Goal: Task Accomplishment & Management: Manage account settings

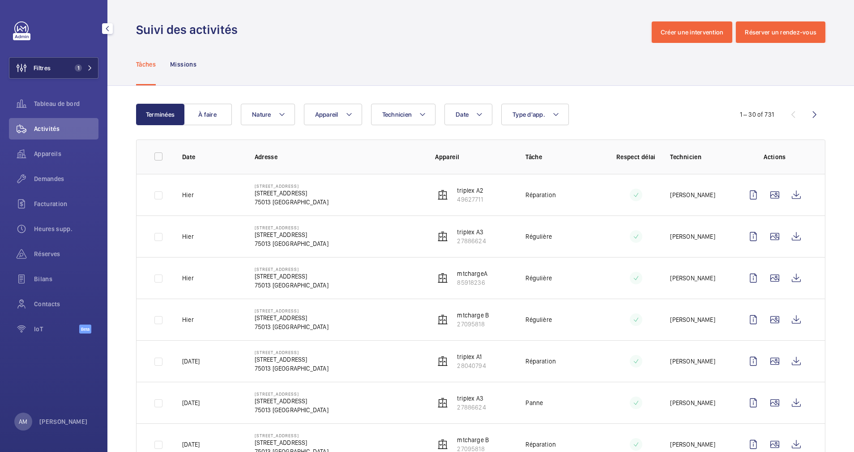
drag, startPoint x: 70, startPoint y: 62, endPoint x: 82, endPoint y: 62, distance: 12.1
click at [74, 62] on button "Filtres 1" at bounding box center [53, 67] width 89 height 21
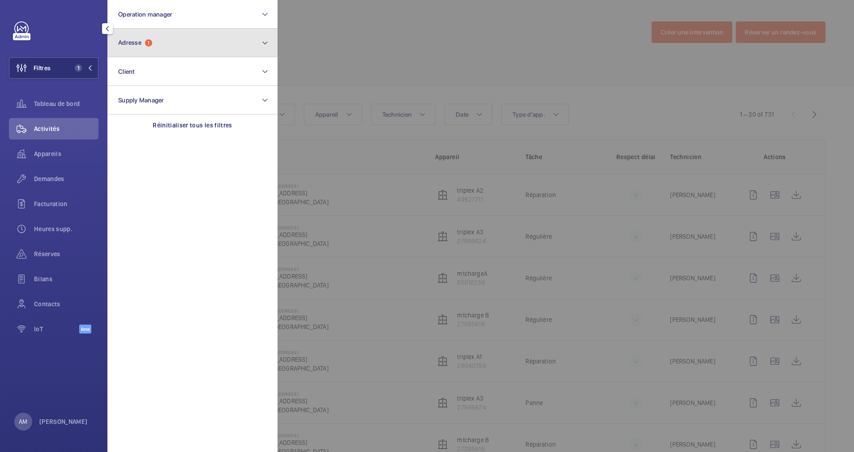
click at [149, 47] on button "Adresse 1" at bounding box center [192, 43] width 170 height 29
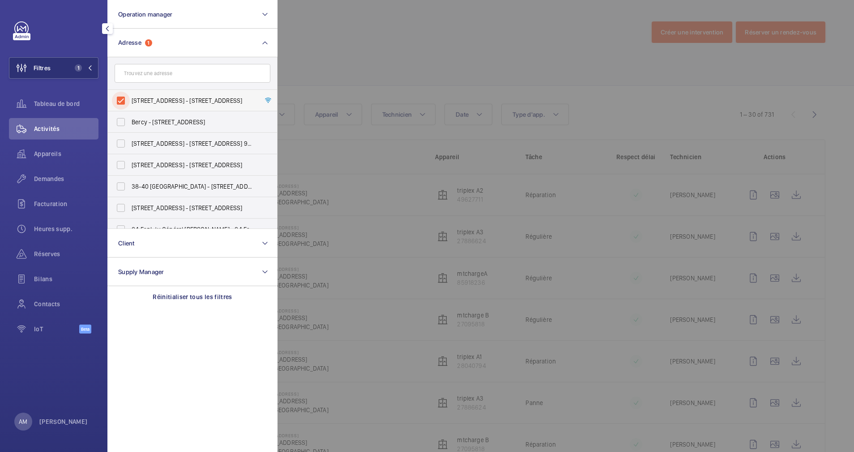
click at [125, 98] on input "[STREET_ADDRESS] - [STREET_ADDRESS]" at bounding box center [121, 101] width 18 height 18
checkbox input "false"
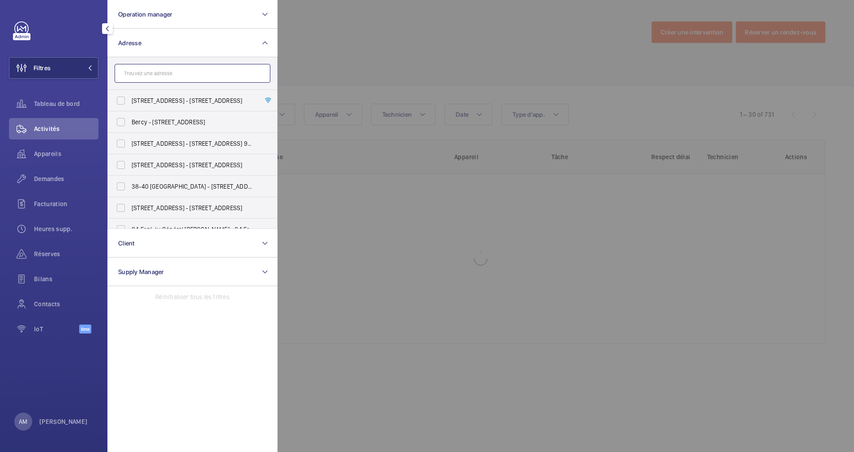
click at [145, 77] on input "text" at bounding box center [193, 73] width 156 height 19
paste input "49 AV [PERSON_NAME]"
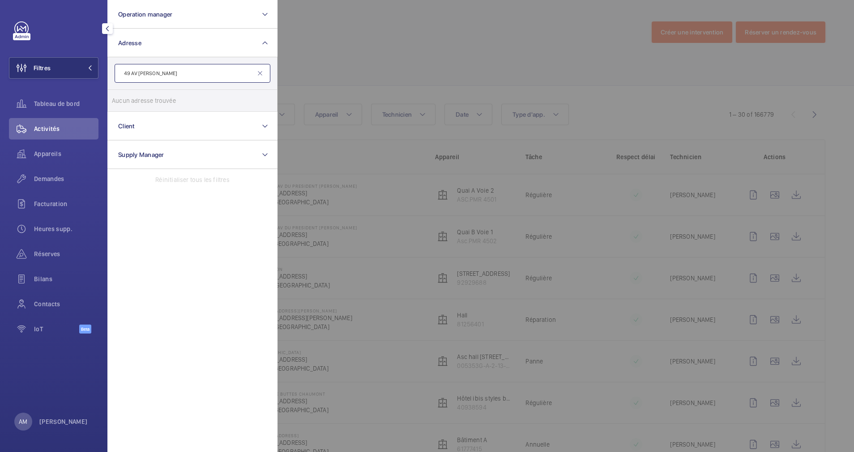
drag, startPoint x: 140, startPoint y: 72, endPoint x: 119, endPoint y: 72, distance: 21.5
click at [119, 72] on input "49 AV [PERSON_NAME]" at bounding box center [193, 73] width 156 height 19
click at [183, 78] on input "GEROGE V" at bounding box center [193, 73] width 156 height 19
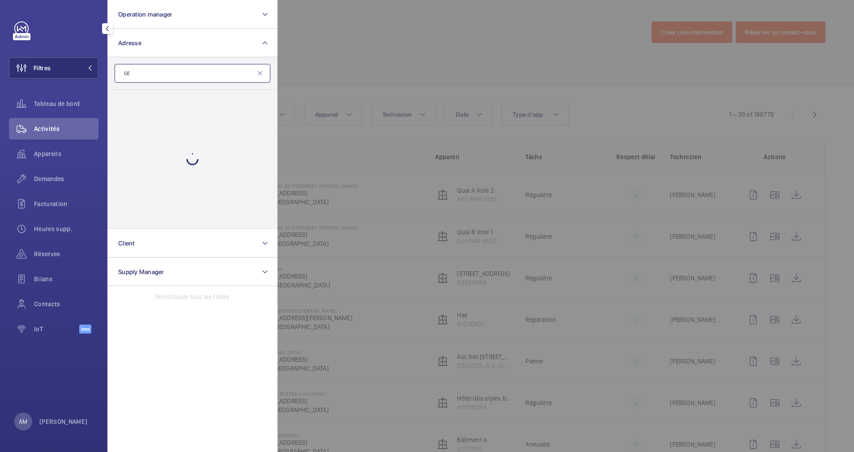
type input "G"
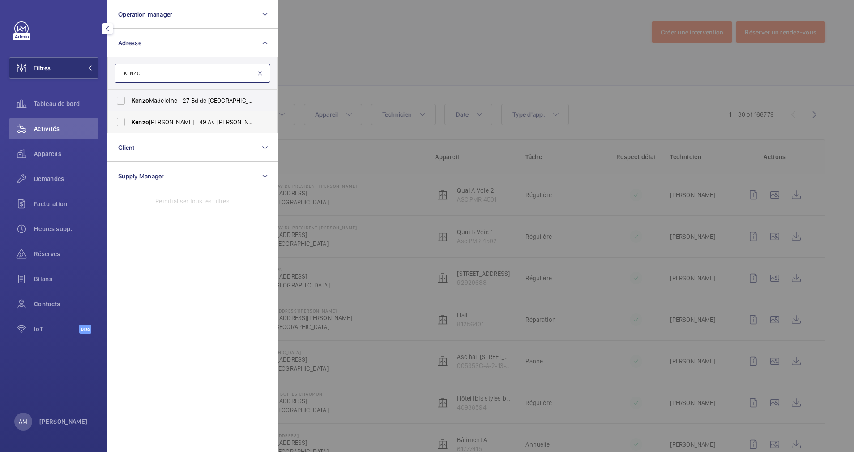
type input "KENZO"
drag, startPoint x: 143, startPoint y: 122, endPoint x: 160, endPoint y: 122, distance: 17.0
click at [160, 122] on span "[PERSON_NAME] V - 49 Av. [PERSON_NAME], [GEOGRAPHIC_DATA]" at bounding box center [193, 122] width 123 height 9
drag, startPoint x: 160, startPoint y: 122, endPoint x: 136, endPoint y: 98, distance: 33.9
click at [136, 98] on span "Kenzo" at bounding box center [140, 100] width 17 height 7
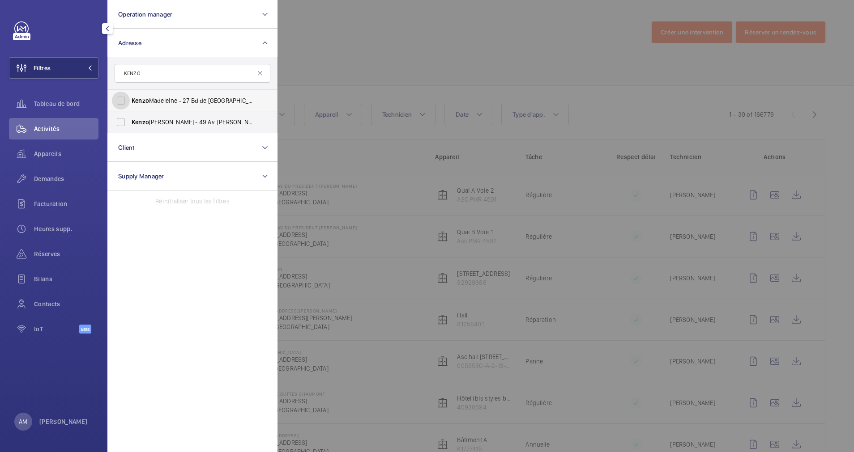
click at [130, 98] on input "[PERSON_NAME] - 27 Bd de [GEOGRAPHIC_DATA]" at bounding box center [121, 101] width 18 height 18
drag, startPoint x: 153, startPoint y: 124, endPoint x: 175, endPoint y: 124, distance: 22.8
click at [175, 124] on span "[PERSON_NAME] V - 49 Av. [PERSON_NAME], [GEOGRAPHIC_DATA]" at bounding box center [193, 122] width 123 height 9
drag, startPoint x: 175, startPoint y: 124, endPoint x: 170, endPoint y: 124, distance: 5.8
click at [121, 101] on input "[PERSON_NAME] - 27 Bd de [GEOGRAPHIC_DATA]" at bounding box center [121, 101] width 18 height 18
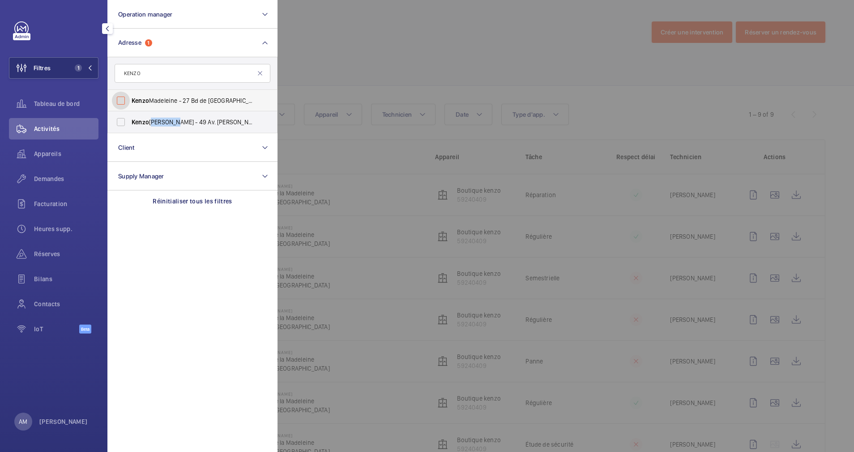
checkbox input "false"
drag, startPoint x: 203, startPoint y: 79, endPoint x: 196, endPoint y: 75, distance: 7.8
click at [201, 78] on input "KENZO" at bounding box center [193, 73] width 156 height 19
drag, startPoint x: 157, startPoint y: 74, endPoint x: 119, endPoint y: 71, distance: 38.6
click at [119, 71] on input "KENZO" at bounding box center [193, 73] width 156 height 19
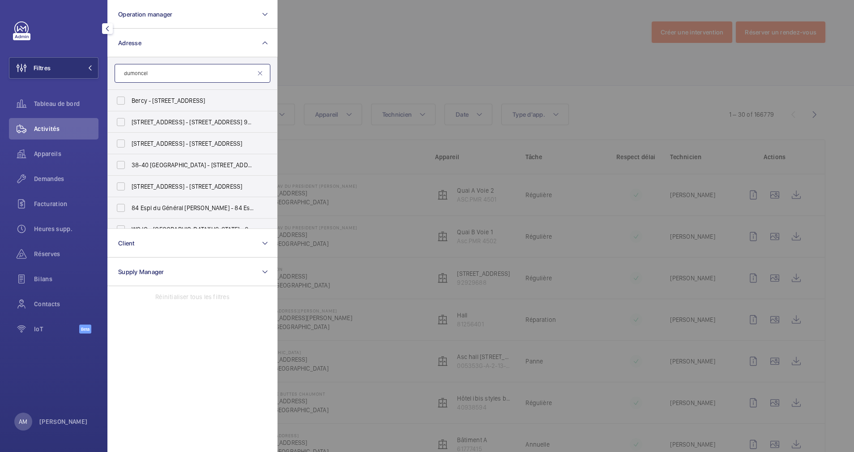
type input "dumoncel"
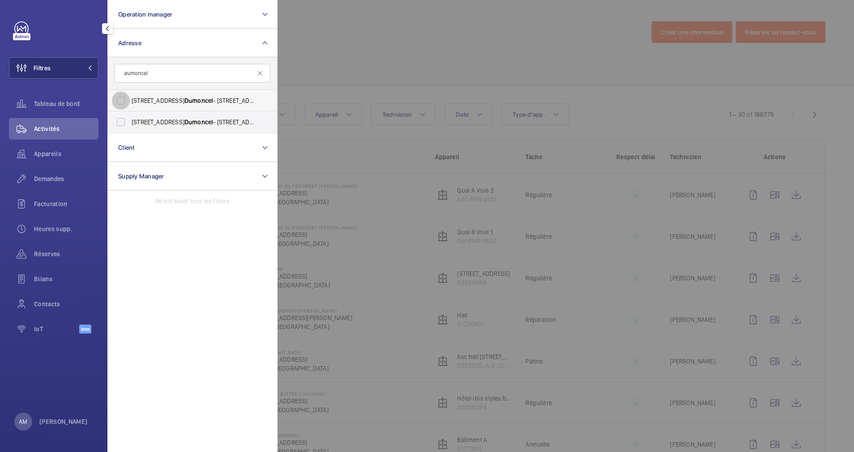
click at [119, 100] on input "[STREET_ADDRESS][PERSON_NAME][PERSON_NAME]" at bounding box center [121, 101] width 18 height 18
checkbox input "true"
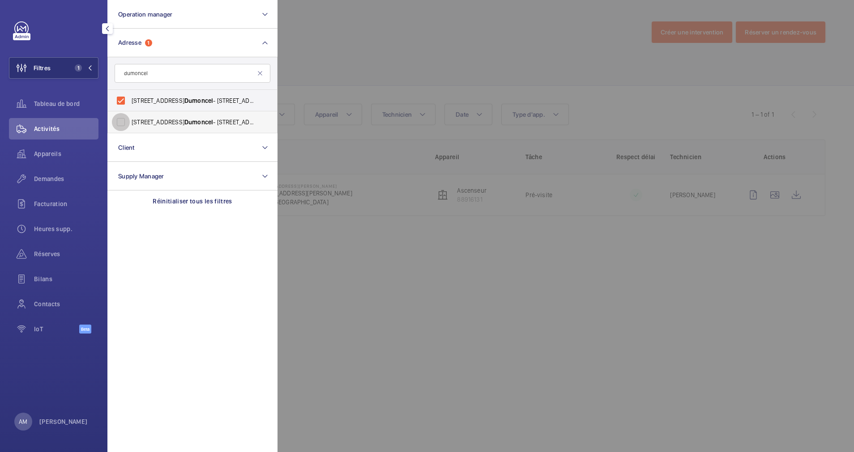
click at [120, 123] on input "[STREET_ADDRESS][PERSON_NAME] - [STREET_ADDRESS][PERSON_NAME]" at bounding box center [121, 122] width 18 height 18
checkbox input "true"
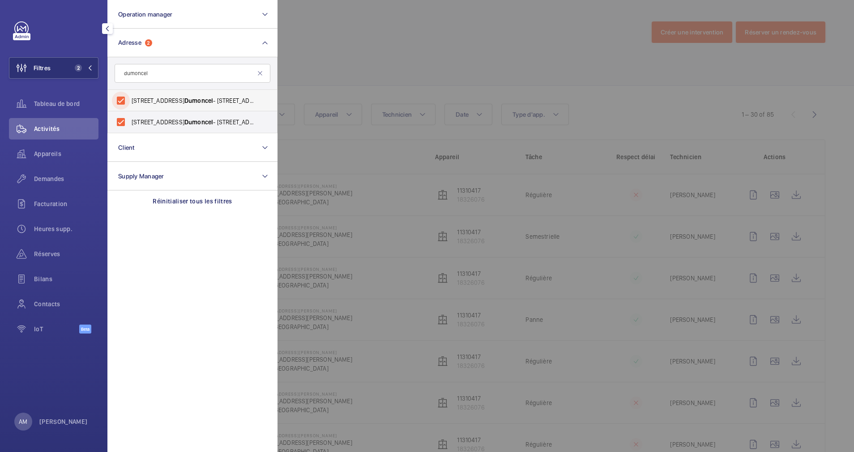
click at [125, 99] on input "[STREET_ADDRESS][PERSON_NAME][PERSON_NAME]" at bounding box center [121, 101] width 18 height 18
checkbox input "false"
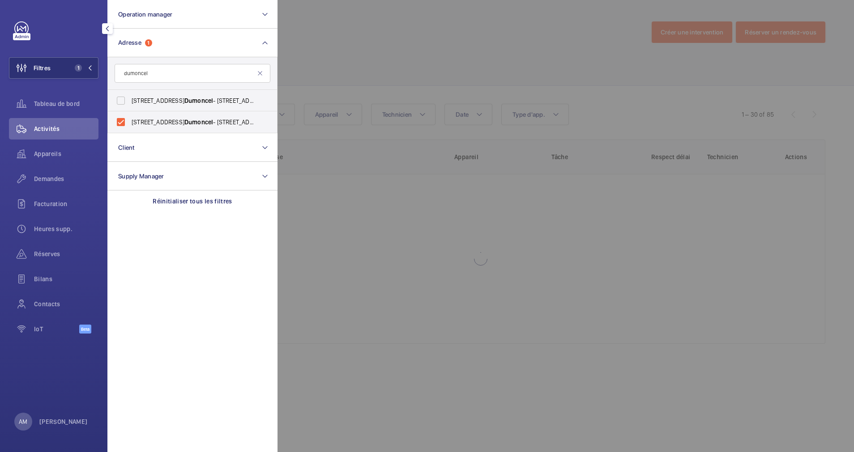
click at [545, 46] on div at bounding box center [704, 226] width 854 height 452
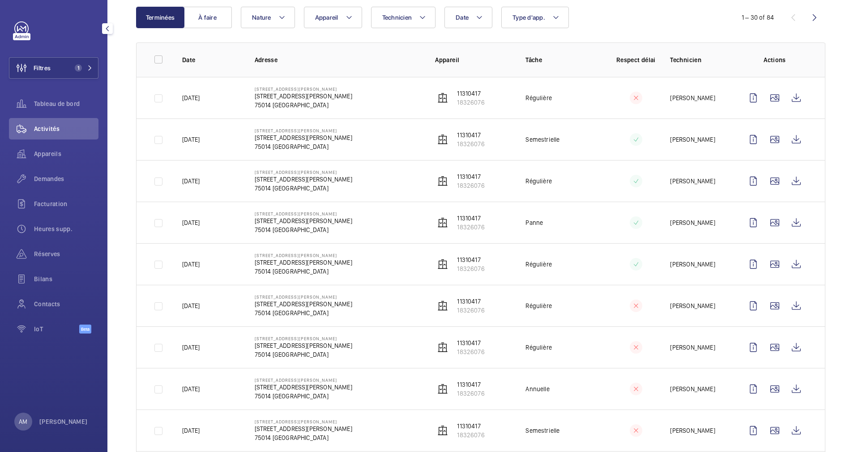
scroll to position [67, 0]
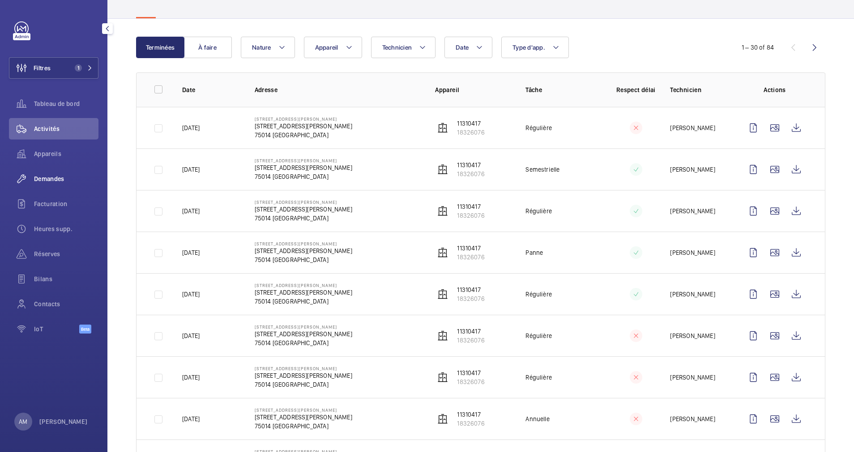
click at [56, 172] on div "Demandes" at bounding box center [53, 178] width 89 height 21
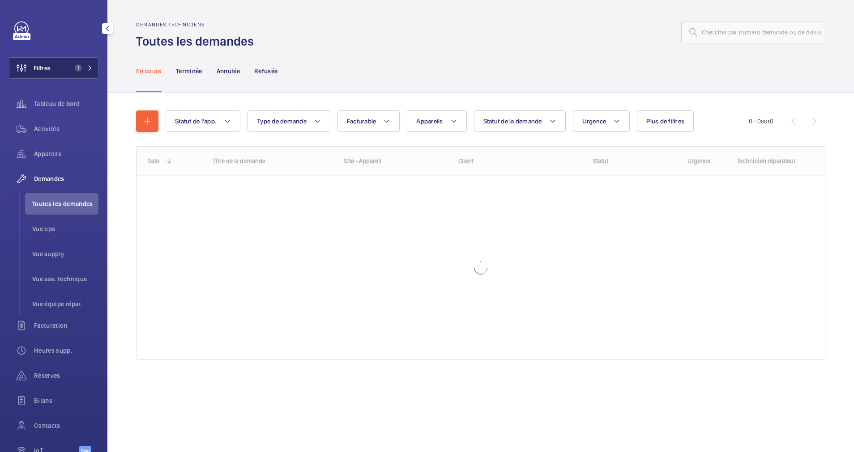
click at [75, 62] on button "Filtres 1" at bounding box center [53, 67] width 89 height 21
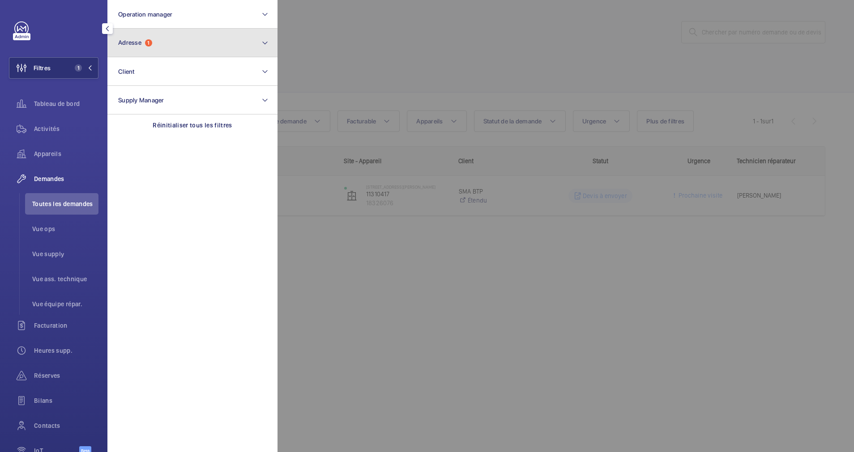
click at [146, 45] on span "Adresse 1" at bounding box center [135, 43] width 34 height 8
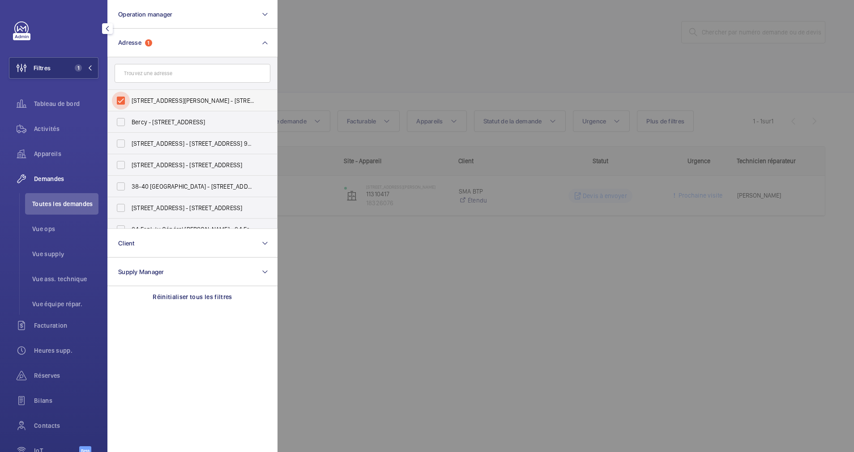
click at [119, 104] on input "[STREET_ADDRESS][PERSON_NAME] - [STREET_ADDRESS][PERSON_NAME]" at bounding box center [121, 101] width 18 height 18
checkbox input "false"
click at [448, 70] on div at bounding box center [704, 226] width 854 height 452
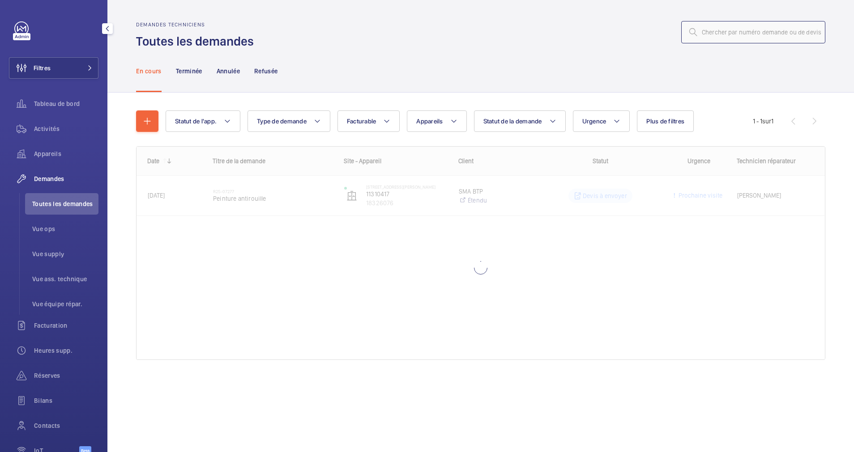
click at [723, 35] on input "text" at bounding box center [753, 32] width 144 height 22
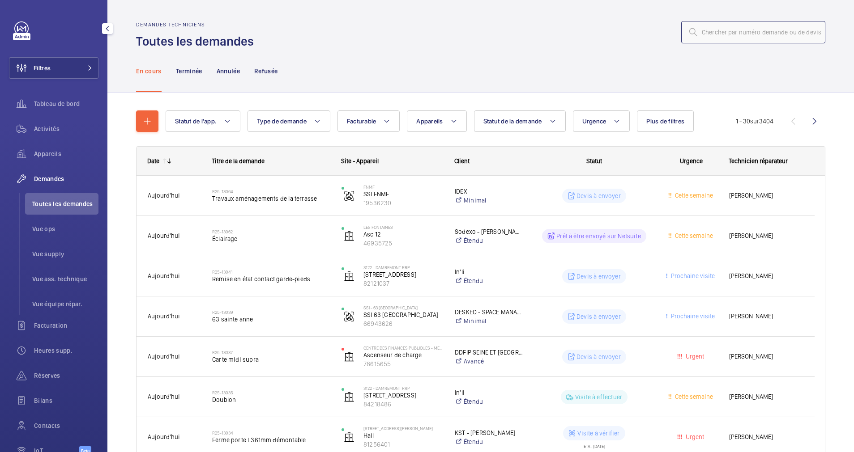
paste input "R25-11765"
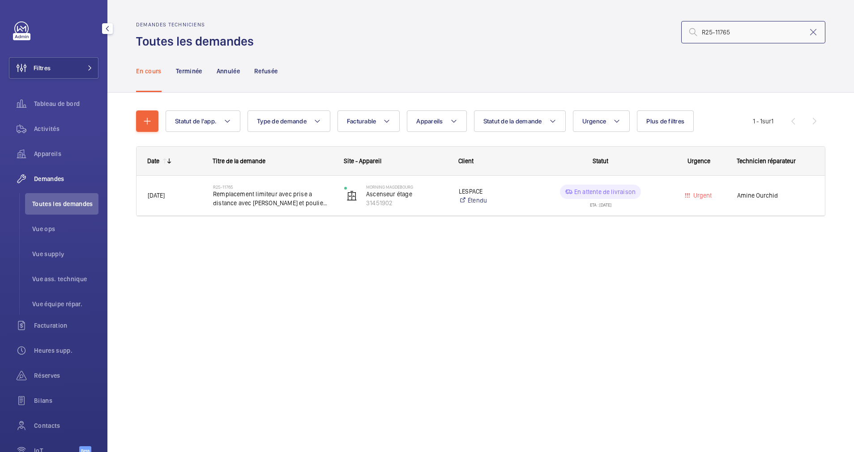
type input "R25-11765"
click at [60, 71] on button "Filtres" at bounding box center [53, 67] width 89 height 21
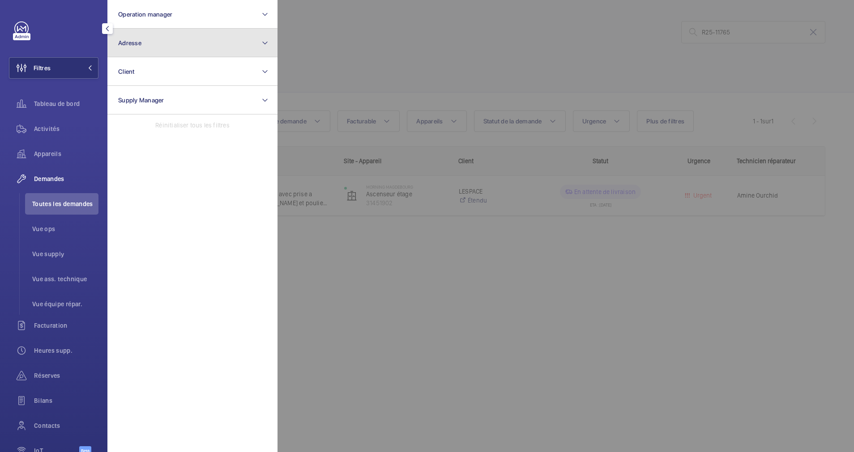
click at [175, 41] on button "Adresse" at bounding box center [192, 43] width 170 height 29
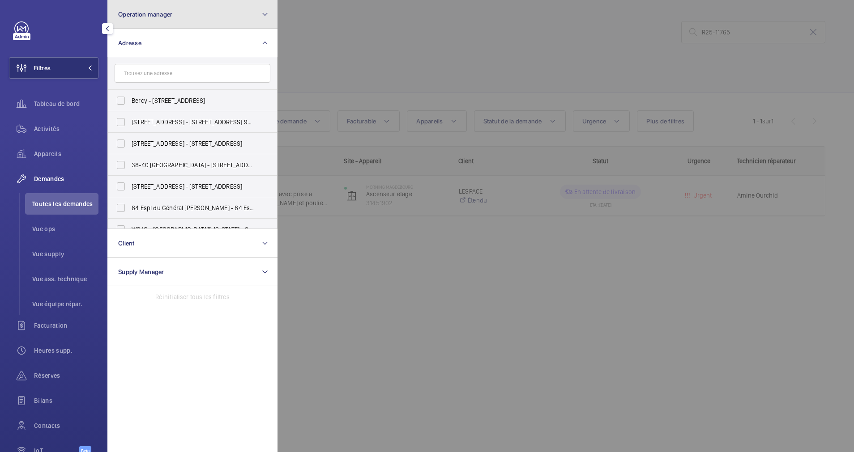
click at [193, 17] on button "Operation manager" at bounding box center [192, 14] width 170 height 29
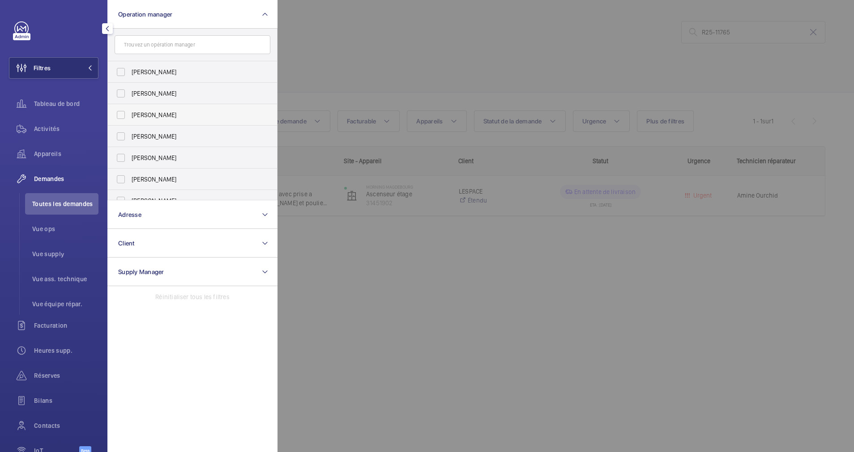
click at [132, 113] on span "[PERSON_NAME]" at bounding box center [193, 115] width 123 height 9
click at [130, 113] on input "[PERSON_NAME]" at bounding box center [121, 115] width 18 height 18
checkbox input "true"
click at [47, 155] on span "Appareils" at bounding box center [66, 153] width 64 height 9
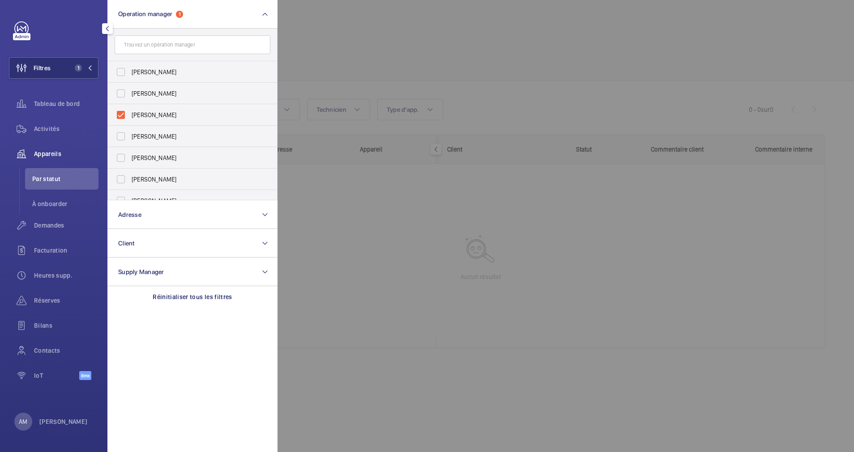
click at [516, 23] on div at bounding box center [704, 226] width 854 height 452
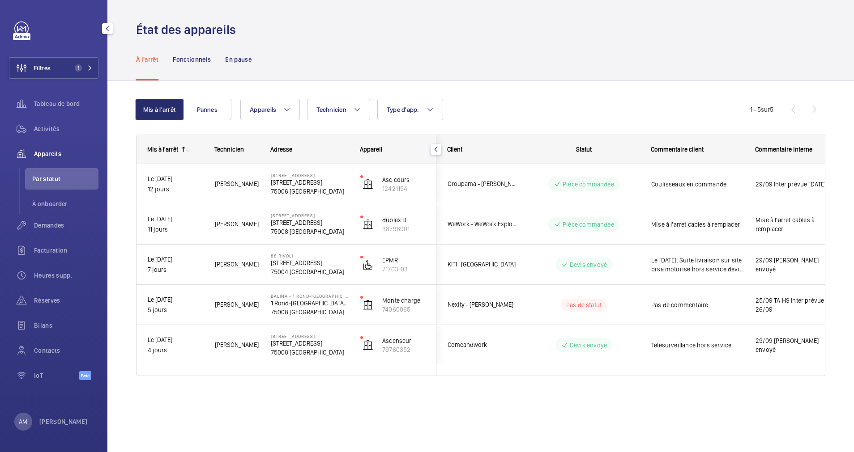
drag, startPoint x: 64, startPoint y: 63, endPoint x: 103, endPoint y: 59, distance: 40.0
click at [66, 63] on button "Filtres 1" at bounding box center [53, 67] width 89 height 21
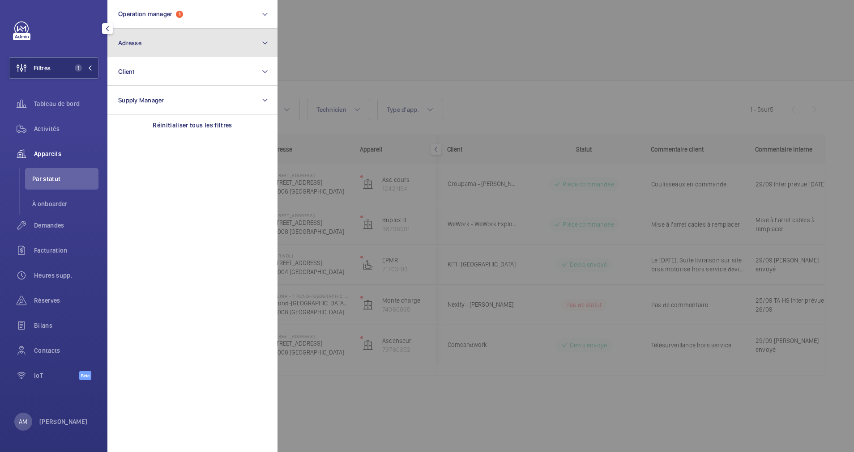
click at [198, 50] on button "Adresse" at bounding box center [192, 43] width 170 height 29
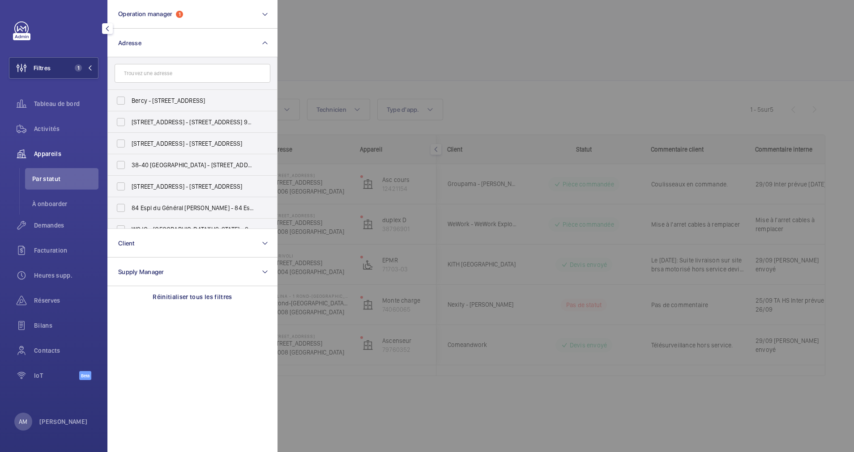
click at [186, 65] on input "text" at bounding box center [193, 73] width 156 height 19
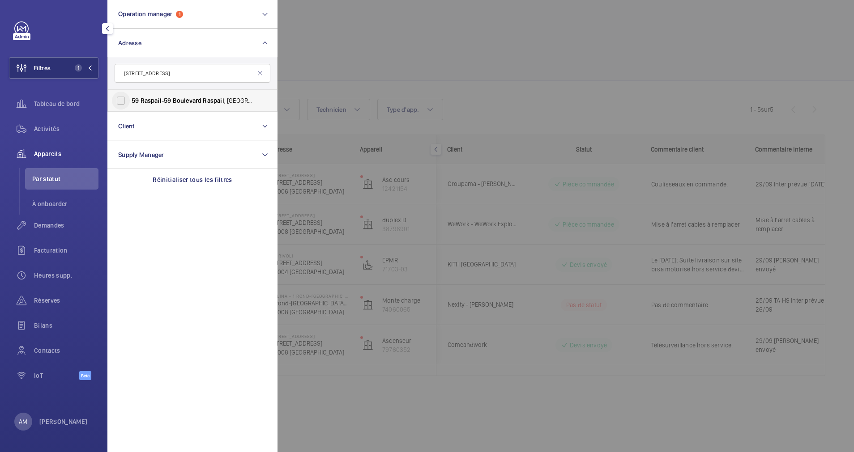
type input "[STREET_ADDRESS]"
click at [122, 101] on input "[STREET_ADDRESS]" at bounding box center [121, 101] width 18 height 18
checkbox input "true"
click at [43, 124] on span "Activités" at bounding box center [66, 128] width 64 height 9
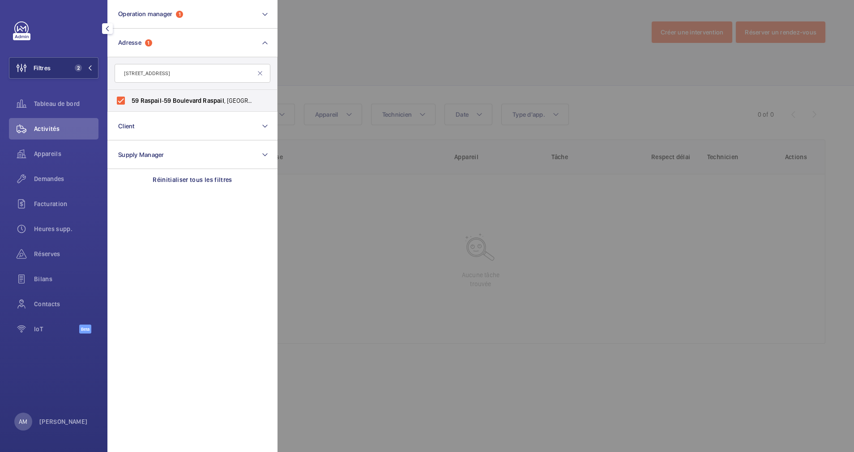
click at [448, 60] on div at bounding box center [704, 226] width 854 height 452
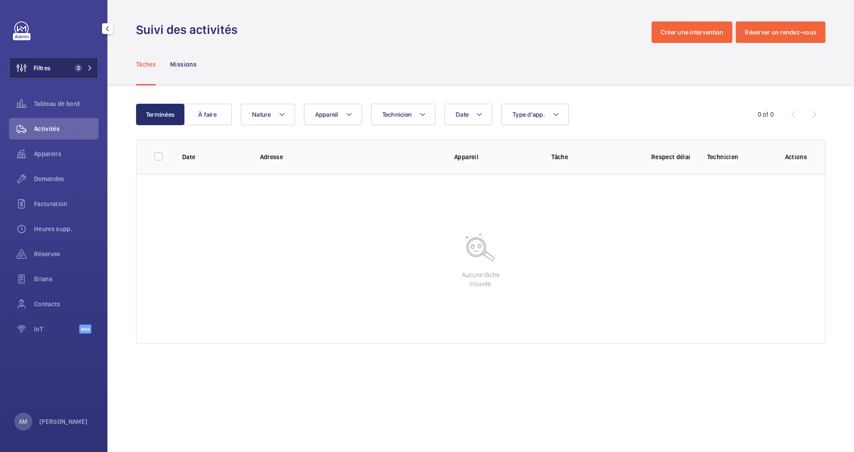
click at [89, 73] on button "Filtres 2" at bounding box center [53, 67] width 89 height 21
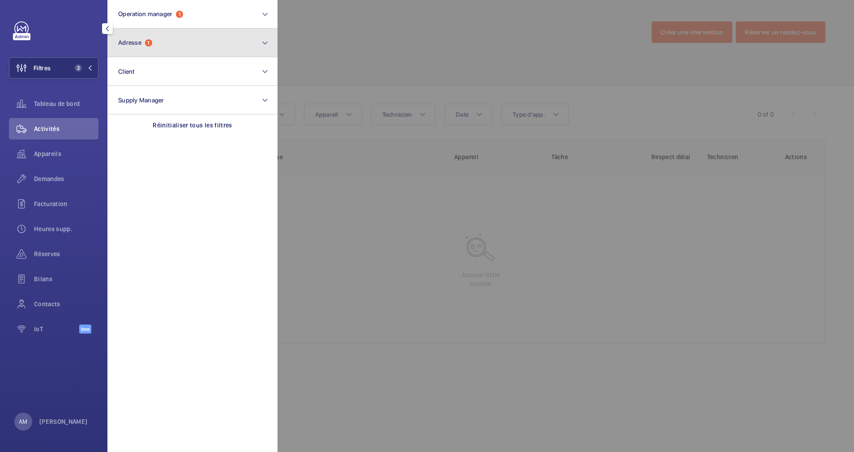
click at [197, 33] on button "Adresse 1" at bounding box center [192, 43] width 170 height 29
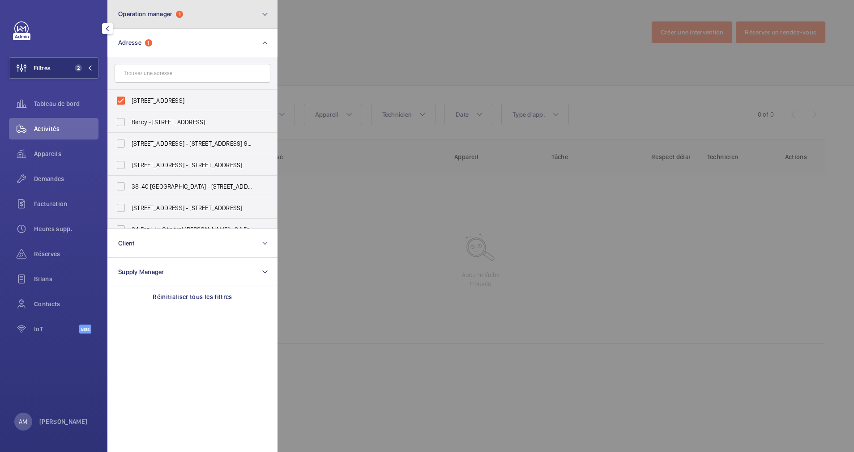
click at [206, 20] on button "Operation manager 1" at bounding box center [192, 14] width 170 height 29
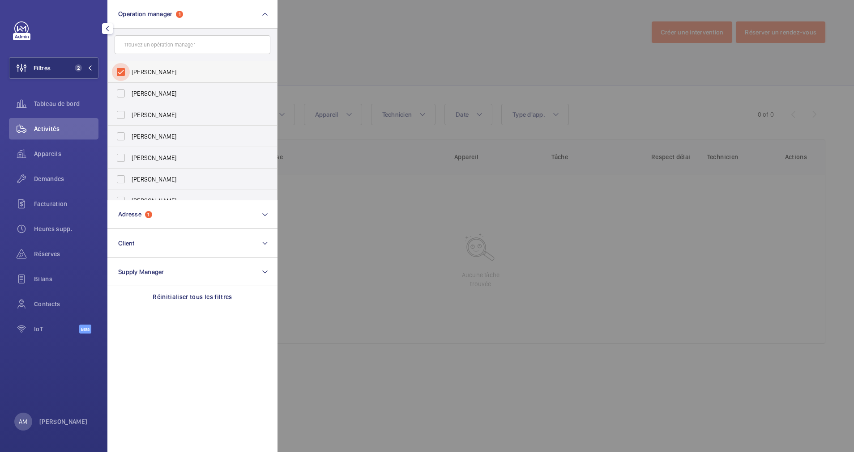
drag, startPoint x: 114, startPoint y: 67, endPoint x: 142, endPoint y: 67, distance: 28.6
click at [115, 67] on input "[PERSON_NAME]" at bounding box center [121, 72] width 18 height 18
checkbox input "false"
click at [309, 49] on div at bounding box center [704, 226] width 854 height 452
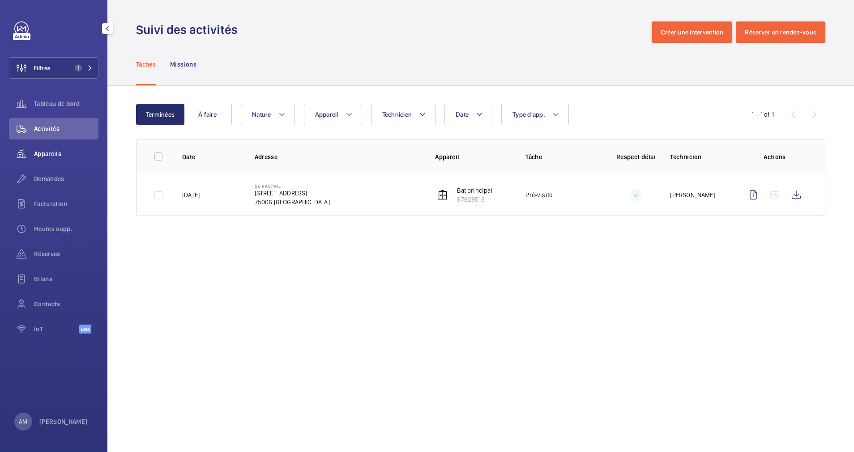
click at [47, 149] on span "Appareils" at bounding box center [66, 153] width 64 height 9
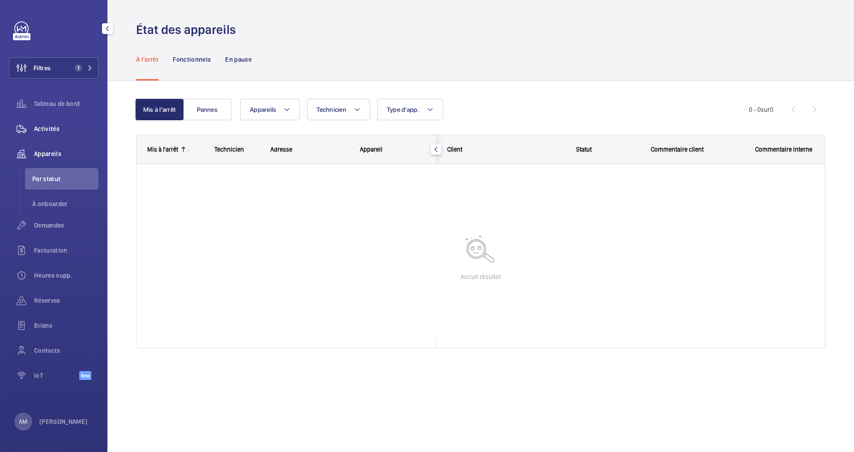
click at [41, 128] on span "Activités" at bounding box center [66, 128] width 64 height 9
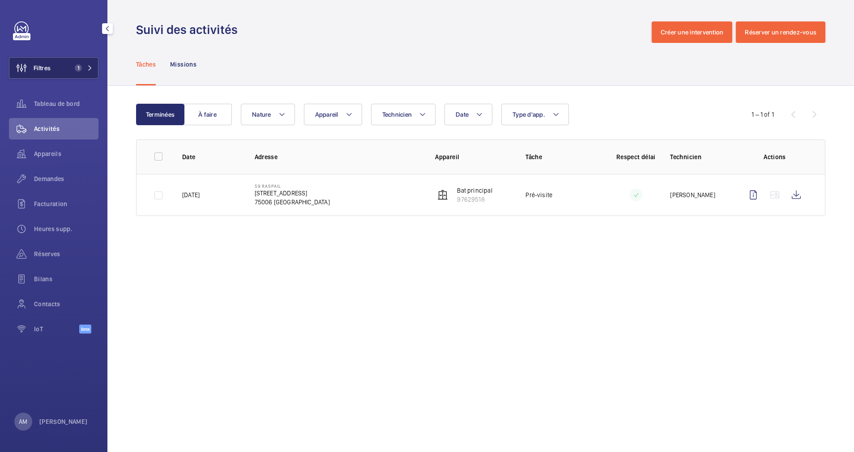
click at [77, 68] on span "1" at bounding box center [78, 67] width 7 height 7
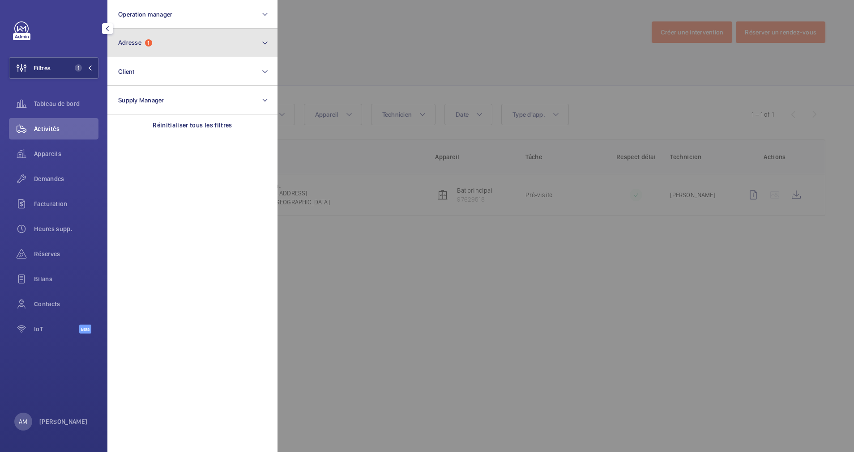
click at [158, 48] on button "Adresse 1" at bounding box center [192, 43] width 170 height 29
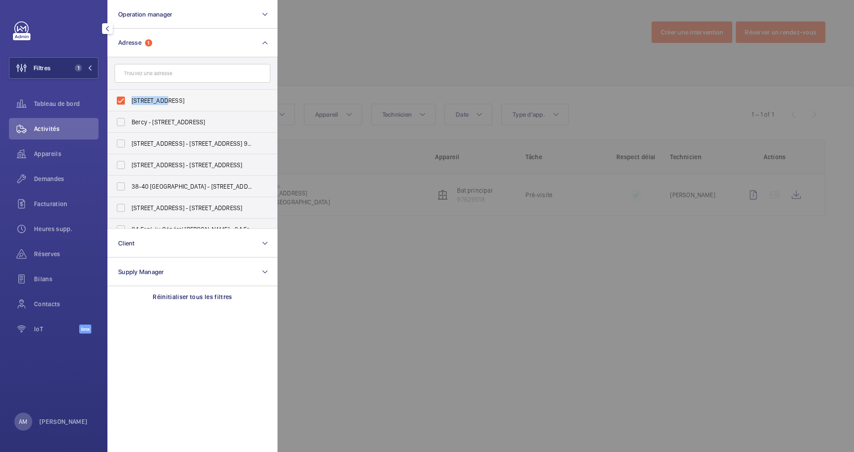
drag, startPoint x: 133, startPoint y: 99, endPoint x: 161, endPoint y: 100, distance: 27.8
click at [161, 100] on span "[STREET_ADDRESS]" at bounding box center [193, 100] width 123 height 9
drag, startPoint x: 161, startPoint y: 100, endPoint x: 154, endPoint y: 100, distance: 6.7
copy span "59 Raspail"
click at [180, 76] on input "text" at bounding box center [193, 73] width 156 height 19
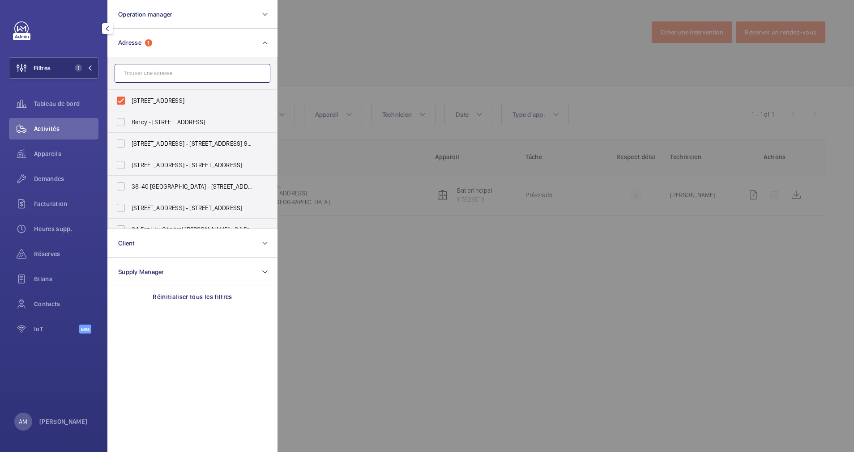
paste input "59 Raspail"
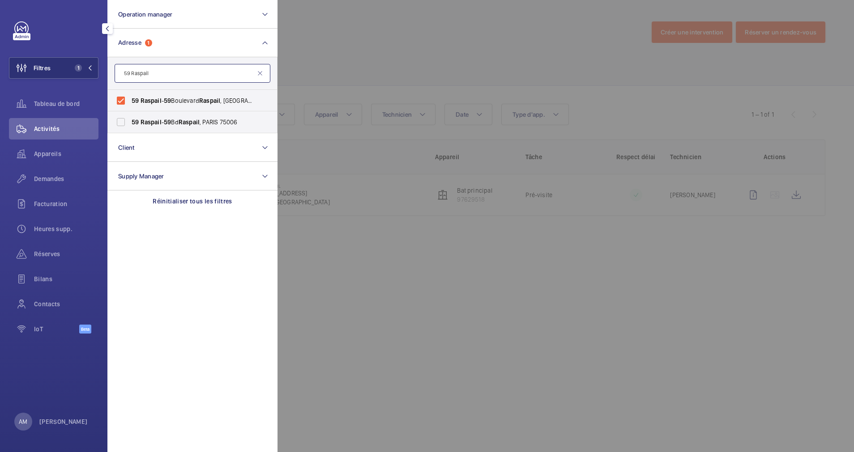
type input "59 Raspail"
click at [119, 105] on input "[STREET_ADDRESS]" at bounding box center [121, 101] width 18 height 18
checkbox input "false"
click at [118, 118] on input "[STREET_ADDRESS]" at bounding box center [121, 122] width 18 height 18
checkbox input "true"
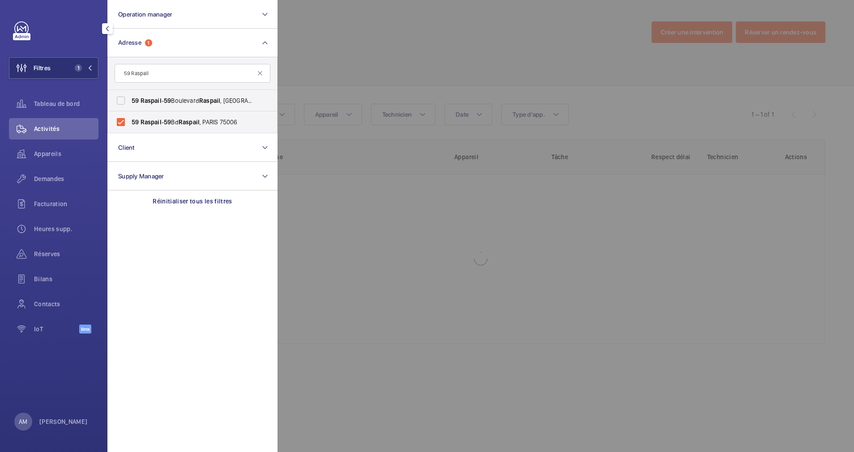
click at [451, 75] on div at bounding box center [704, 226] width 854 height 452
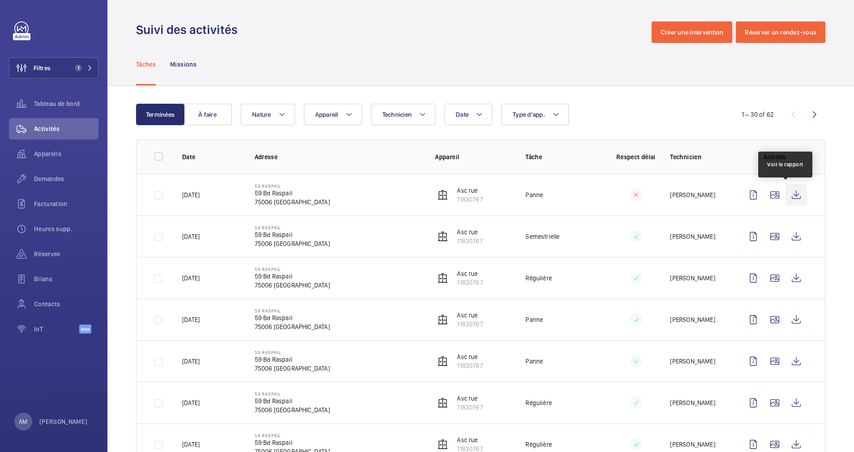
click at [785, 196] on wm-front-icon-button at bounding box center [795, 194] width 21 height 21
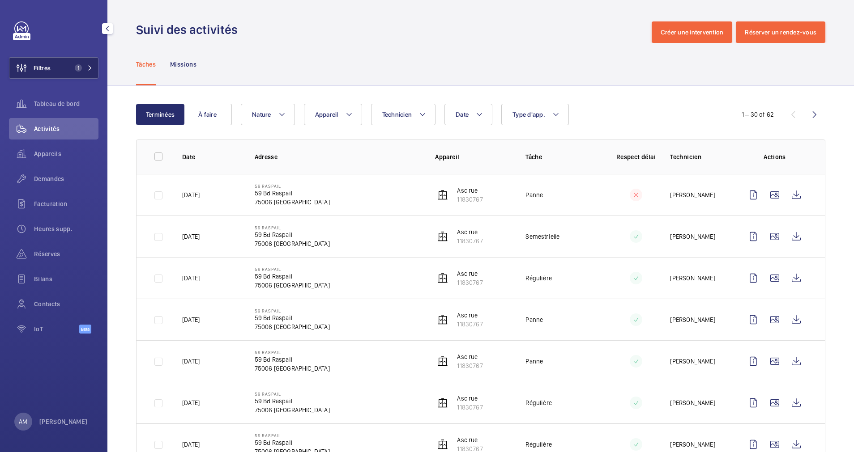
click at [78, 62] on button "Filtres 1" at bounding box center [53, 67] width 89 height 21
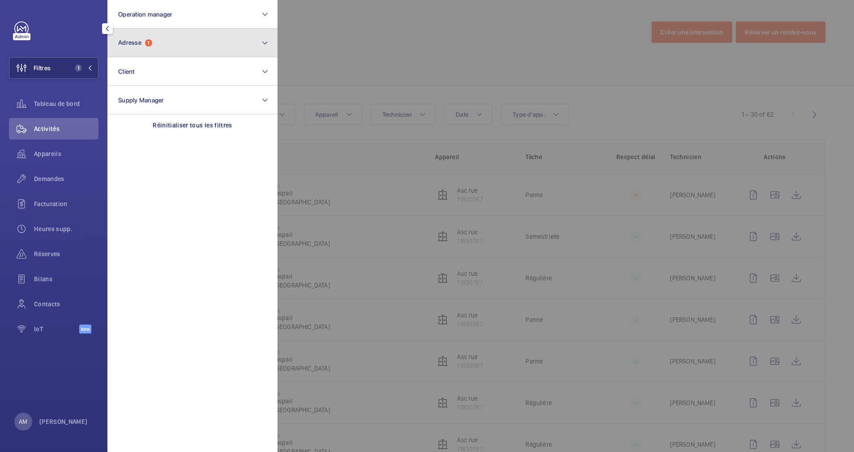
drag, startPoint x: 177, startPoint y: 43, endPoint x: 173, endPoint y: 52, distance: 9.4
click at [176, 45] on button "Adresse 1" at bounding box center [192, 43] width 170 height 29
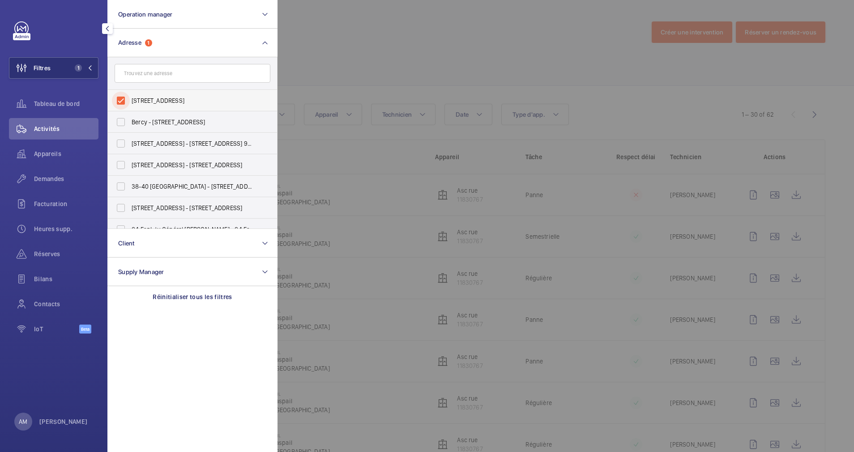
click at [124, 94] on input "[STREET_ADDRESS]" at bounding box center [121, 101] width 18 height 18
click at [123, 94] on input "[STREET_ADDRESS]" at bounding box center [121, 101] width 18 height 18
checkbox input "true"
click at [55, 175] on span "Demandes" at bounding box center [66, 179] width 64 height 9
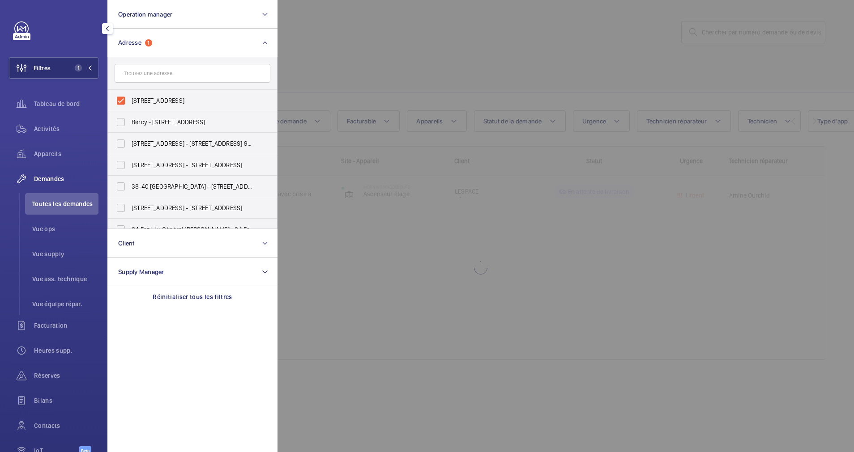
click at [474, 63] on div at bounding box center [704, 226] width 854 height 452
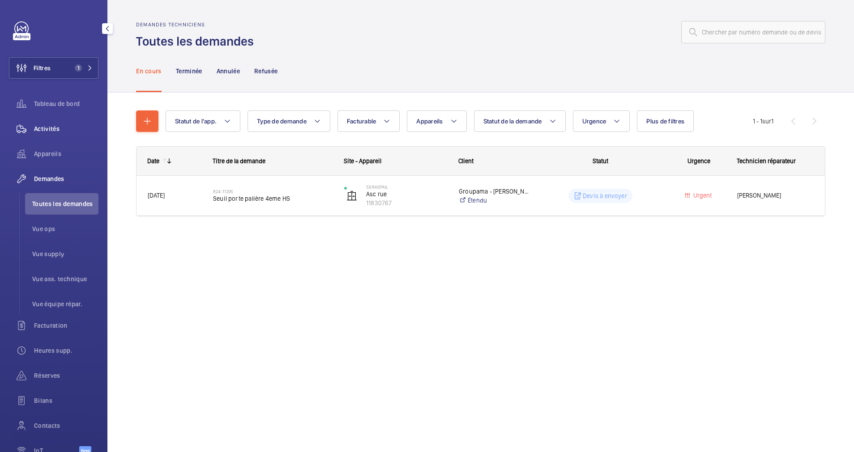
click at [47, 125] on span "Activités" at bounding box center [66, 128] width 64 height 9
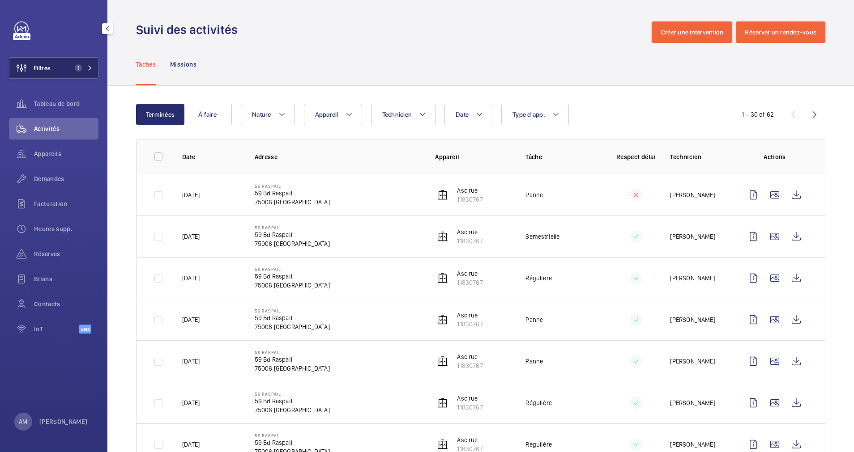
click at [87, 70] on span "1" at bounding box center [81, 67] width 21 height 7
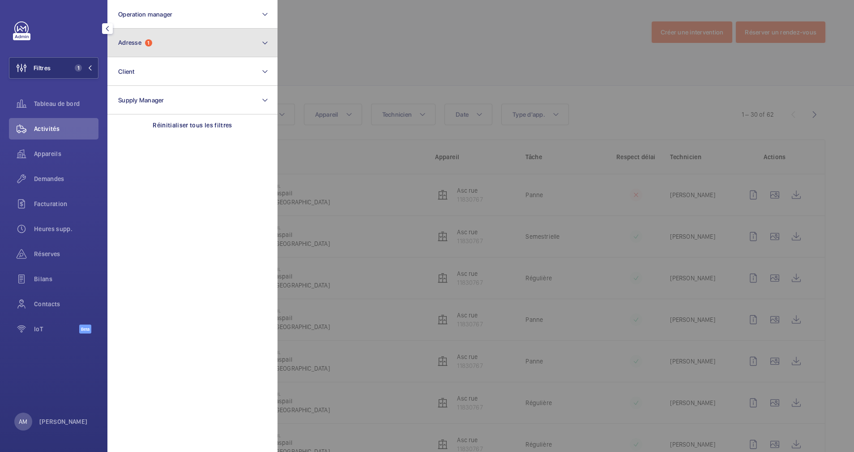
click at [195, 56] on button "Adresse 1" at bounding box center [192, 43] width 170 height 29
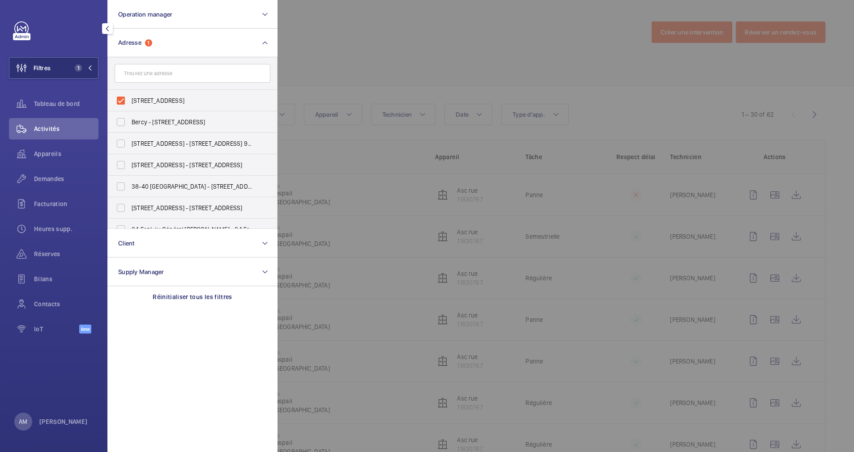
click at [57, 173] on div "Demandes" at bounding box center [53, 178] width 89 height 21
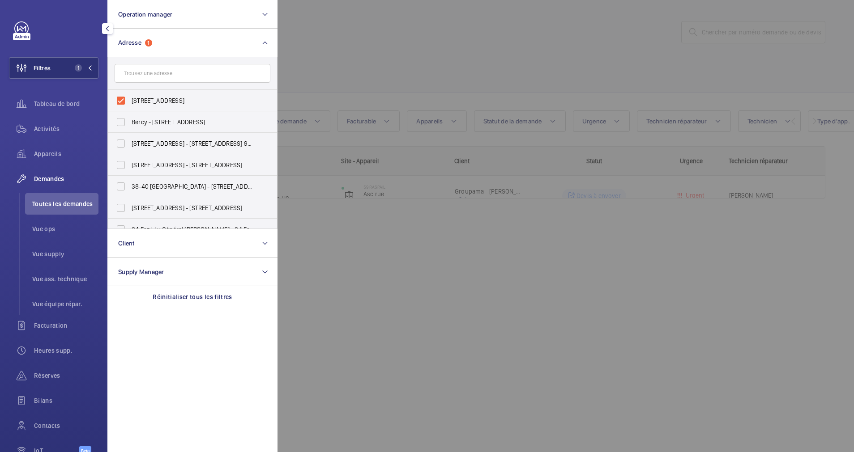
click at [390, 66] on div at bounding box center [704, 226] width 854 height 452
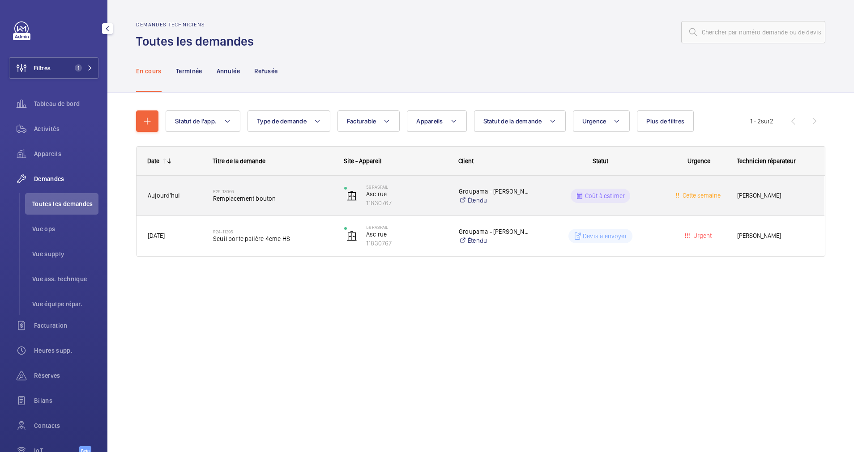
click at [240, 194] on span "Remplacement bouton" at bounding box center [272, 198] width 119 height 9
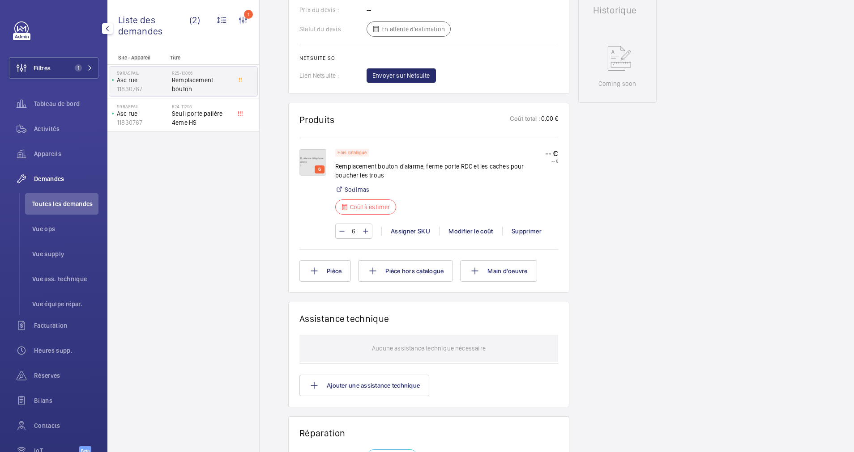
scroll to position [362, 0]
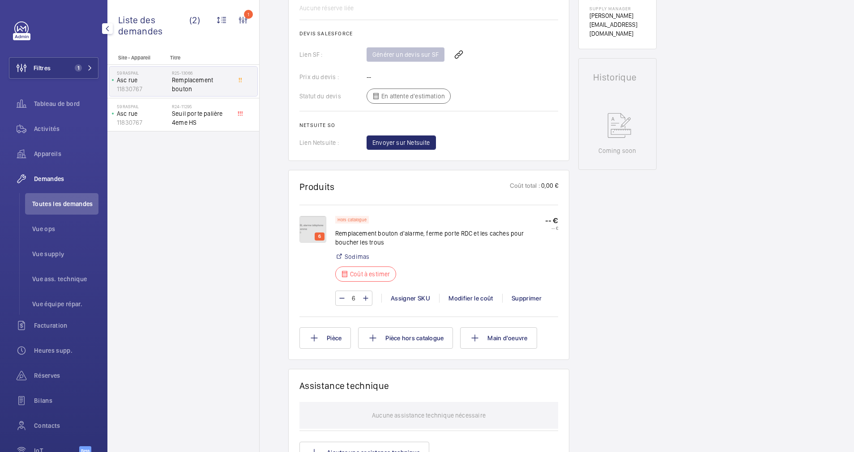
click at [314, 223] on img at bounding box center [312, 229] width 27 height 27
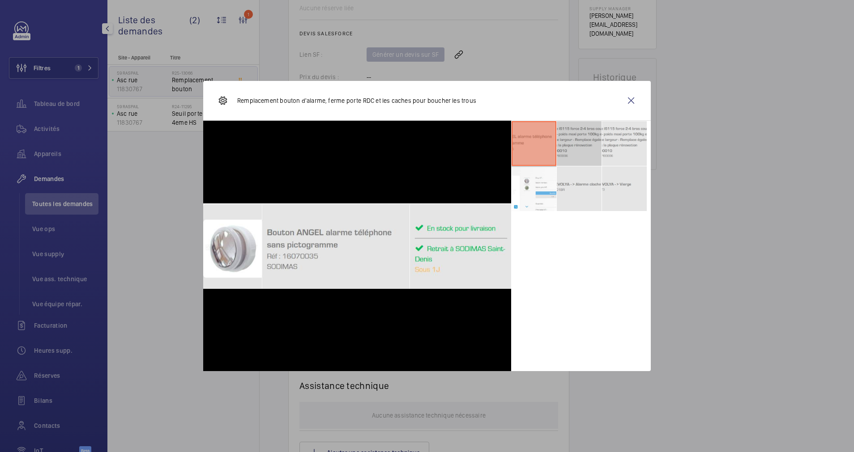
click at [573, 158] on li at bounding box center [579, 143] width 45 height 45
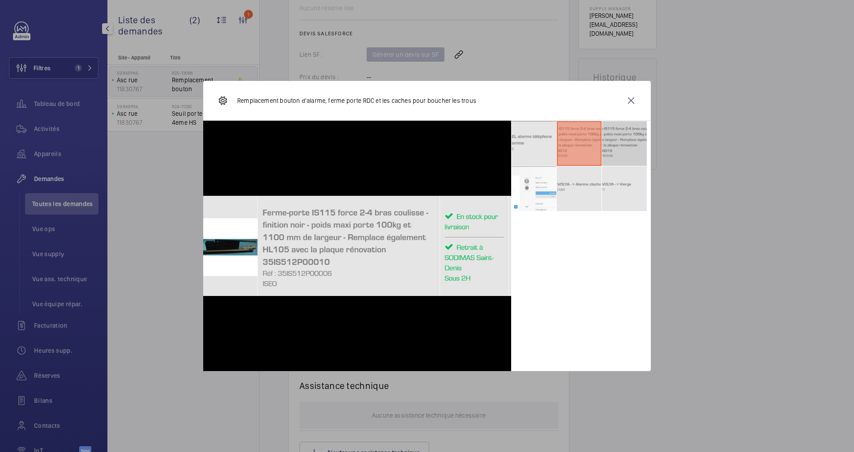
click at [610, 156] on li at bounding box center [624, 143] width 45 height 45
click at [624, 101] on wm-front-icon-button at bounding box center [630, 100] width 21 height 21
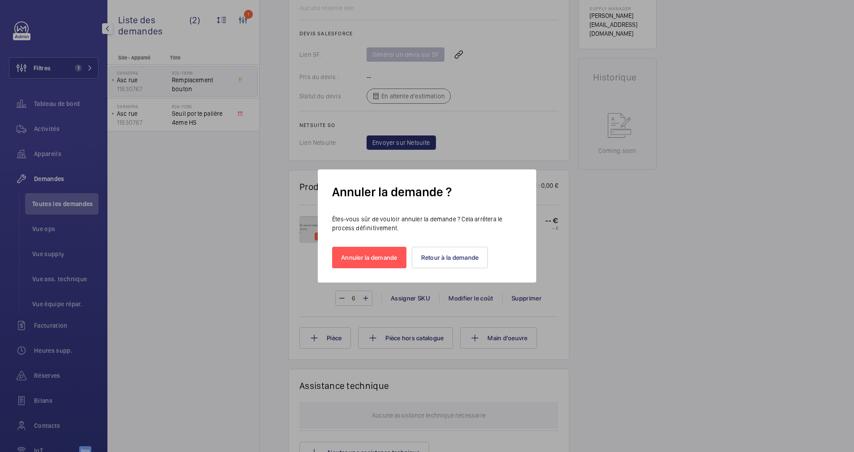
scroll to position [0, 0]
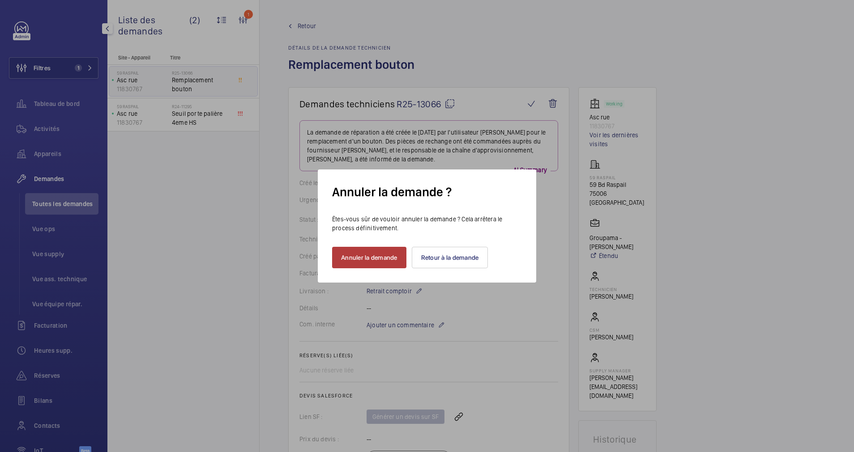
click at [358, 258] on button "Annuler la demande" at bounding box center [369, 257] width 74 height 21
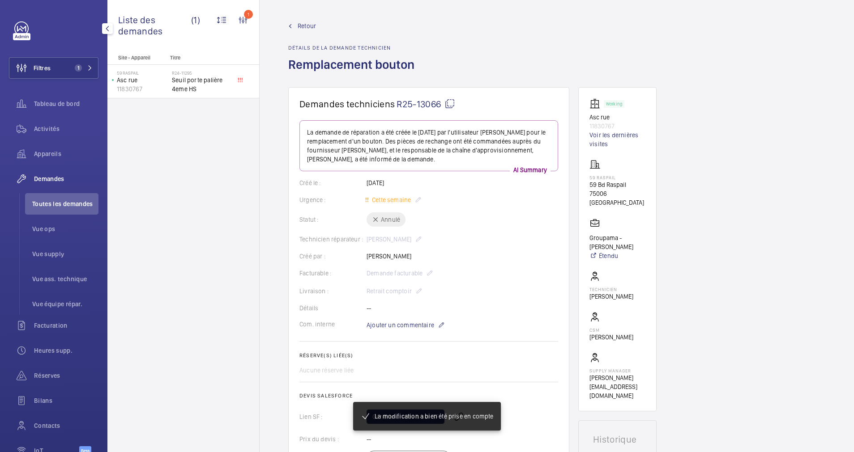
click at [300, 22] on span "Retour" at bounding box center [307, 25] width 18 height 9
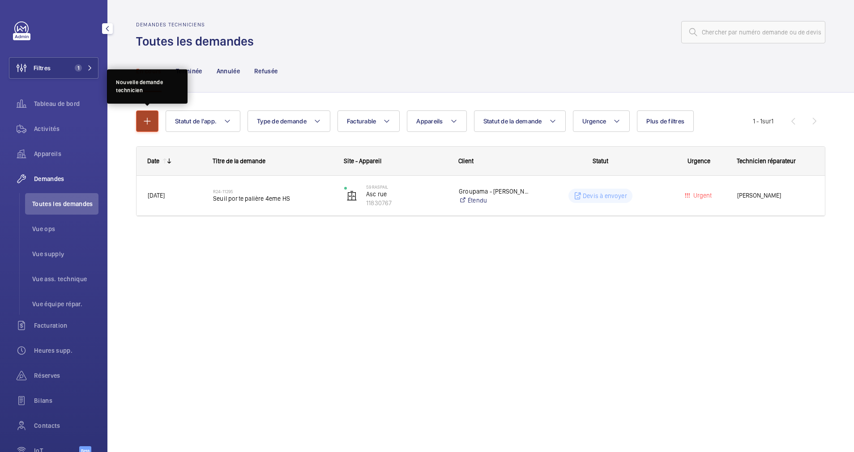
click at [148, 118] on mat-icon "button" at bounding box center [147, 121] width 11 height 11
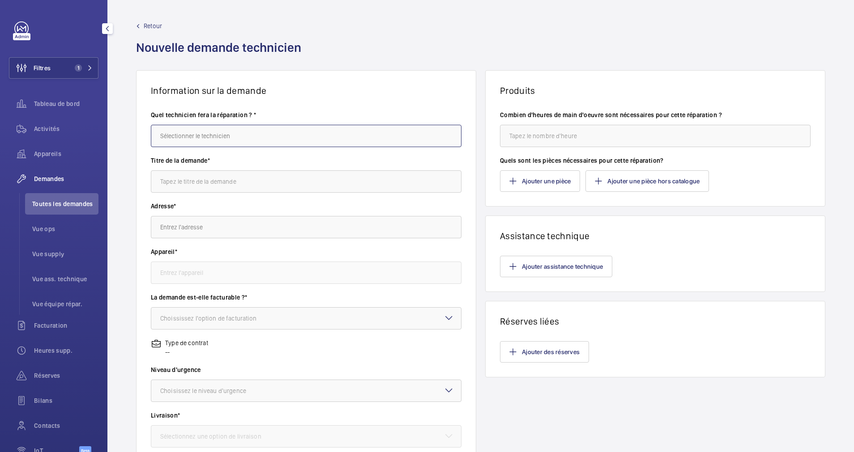
click at [263, 137] on input "text" at bounding box center [306, 136] width 311 height 22
click at [370, 106] on wm-front-card-body "Quel technicien fera la réparation ? * Titre de la demande* Adresse* Appareil* …" at bounding box center [305, 320] width 339 height 449
click at [156, 25] on span "Retour" at bounding box center [153, 25] width 18 height 9
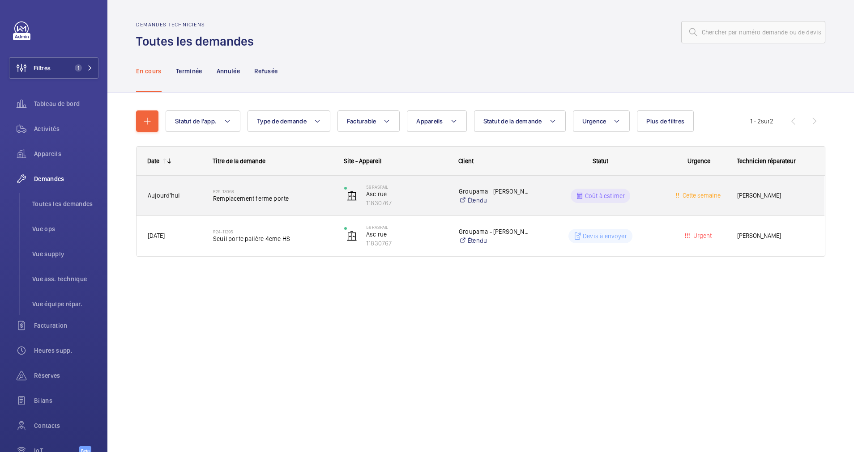
click at [285, 203] on span "Remplacement ferme porte" at bounding box center [272, 198] width 119 height 9
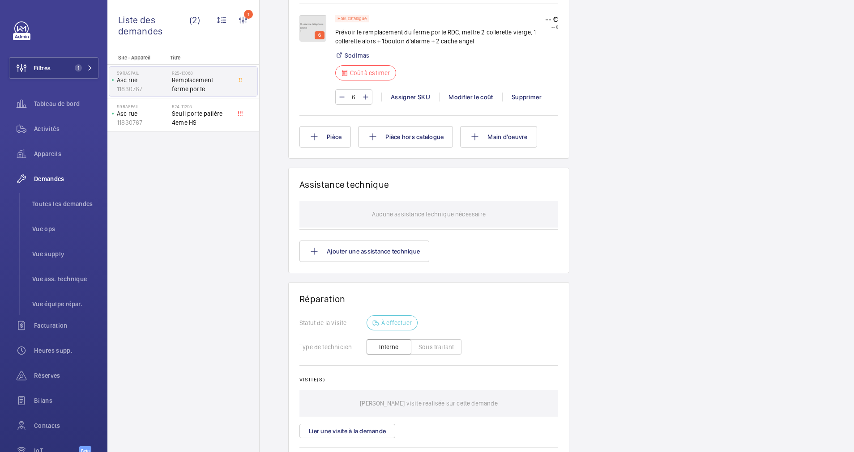
scroll to position [497, 0]
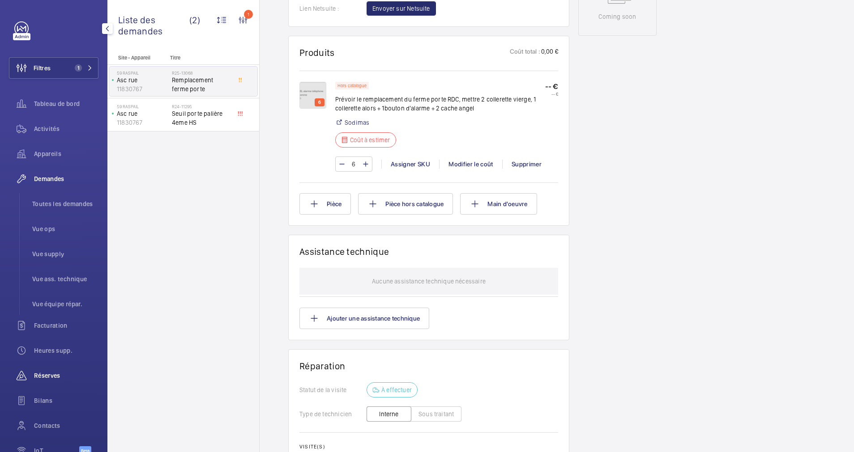
click at [47, 371] on span "Réserves" at bounding box center [66, 375] width 64 height 9
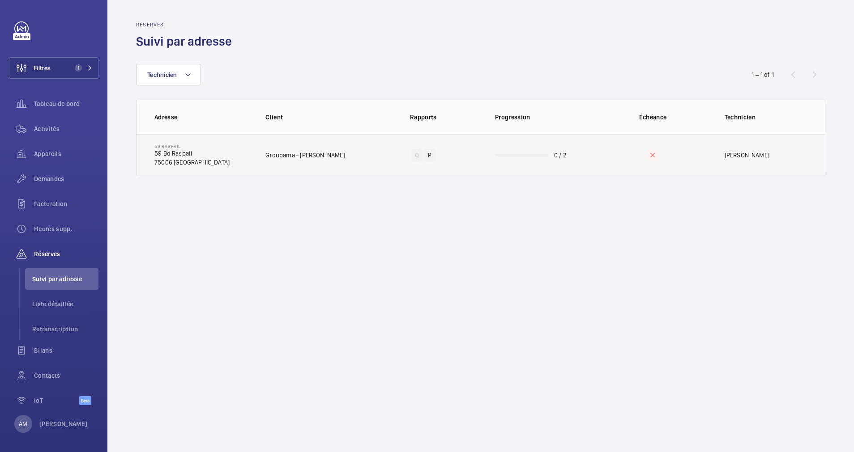
click at [500, 152] on td "0 / 2" at bounding box center [538, 155] width 115 height 42
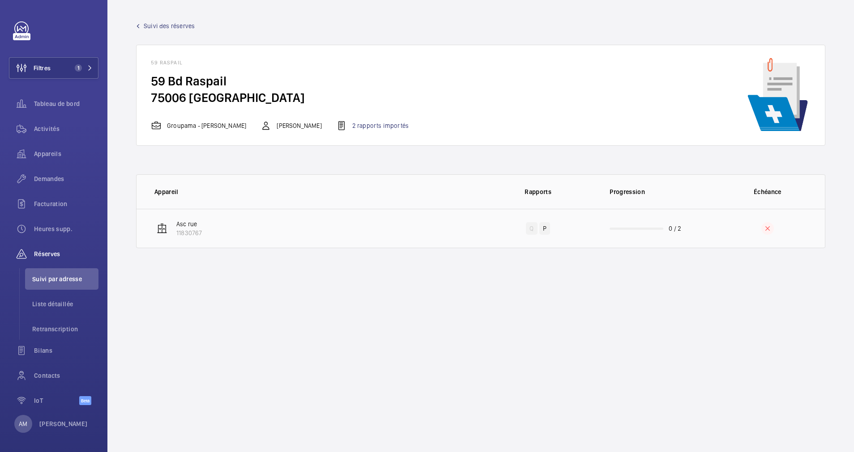
click at [656, 226] on td "0 / 2" at bounding box center [652, 228] width 115 height 39
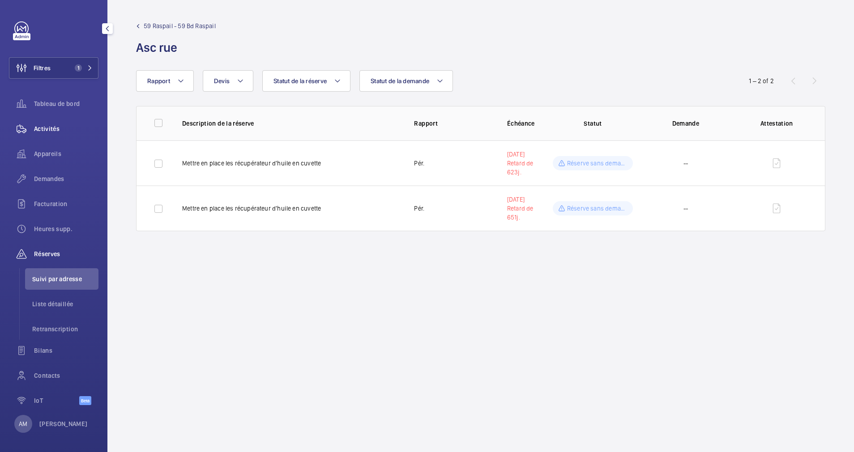
click at [47, 127] on span "Activités" at bounding box center [66, 128] width 64 height 9
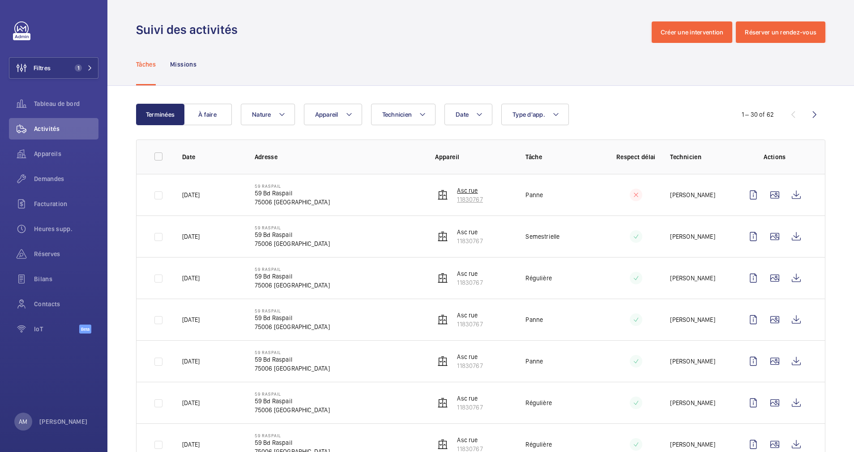
click at [470, 196] on p "11830767" at bounding box center [470, 199] width 26 height 9
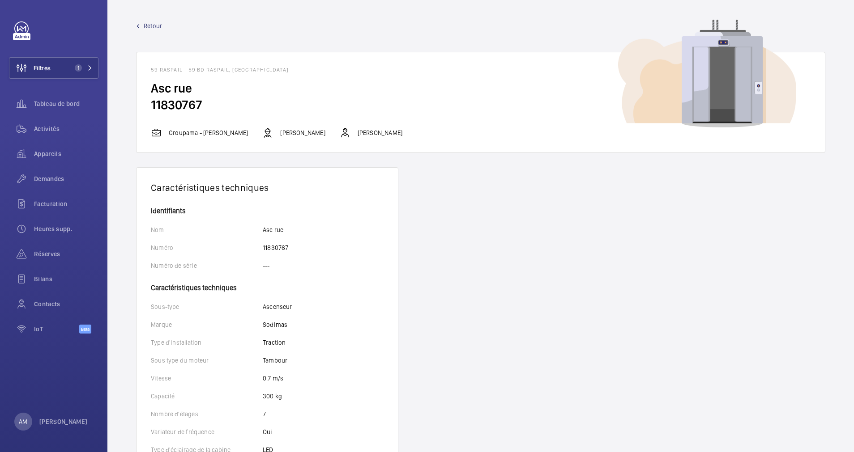
click at [149, 26] on span "Retour" at bounding box center [153, 25] width 18 height 9
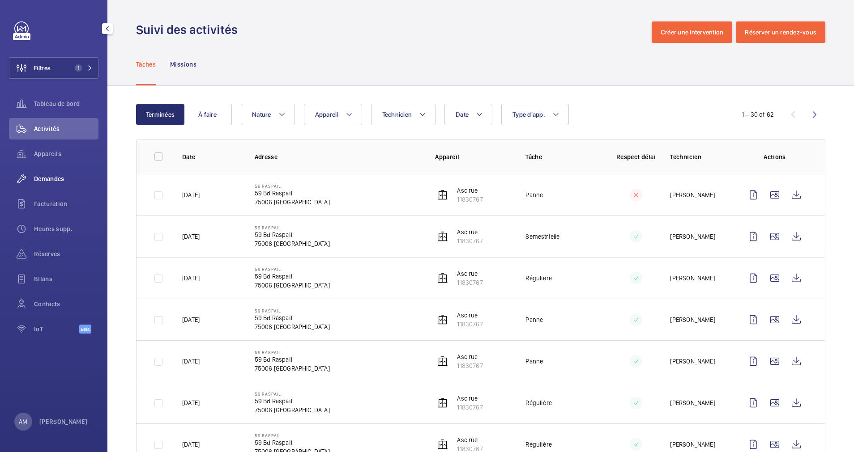
click at [56, 178] on span "Demandes" at bounding box center [66, 179] width 64 height 9
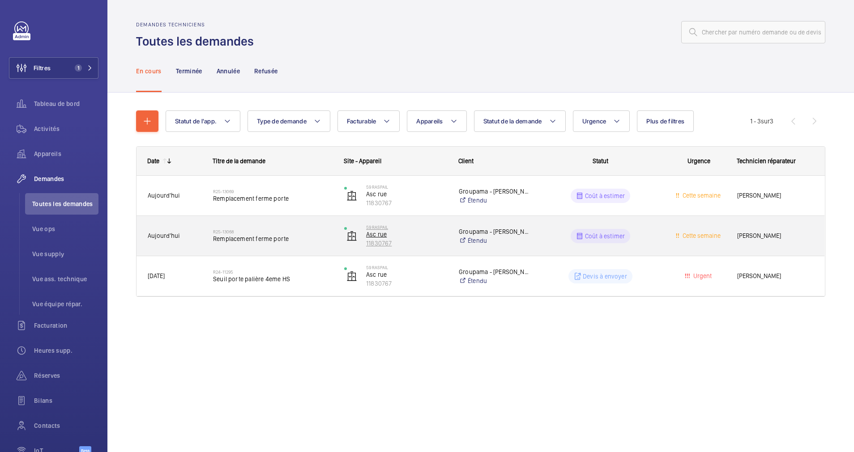
click at [432, 233] on p "Asc rue" at bounding box center [406, 234] width 81 height 9
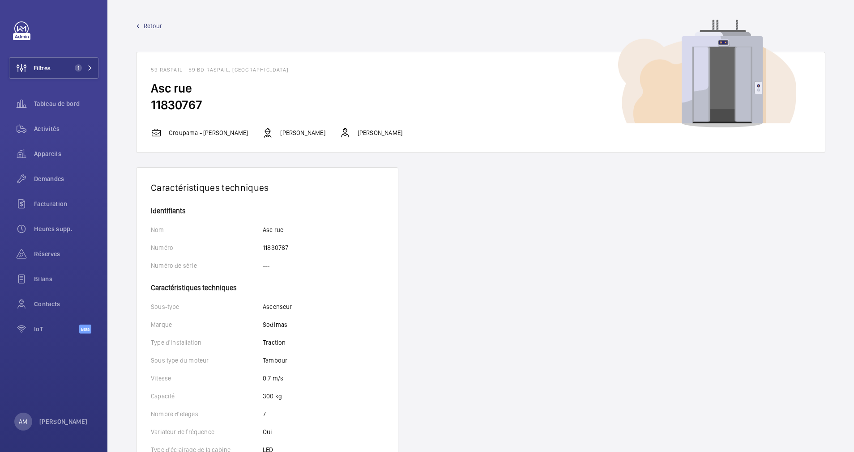
drag, startPoint x: 153, startPoint y: 25, endPoint x: 159, endPoint y: 25, distance: 6.3
click at [158, 25] on span "Retour" at bounding box center [153, 25] width 18 height 9
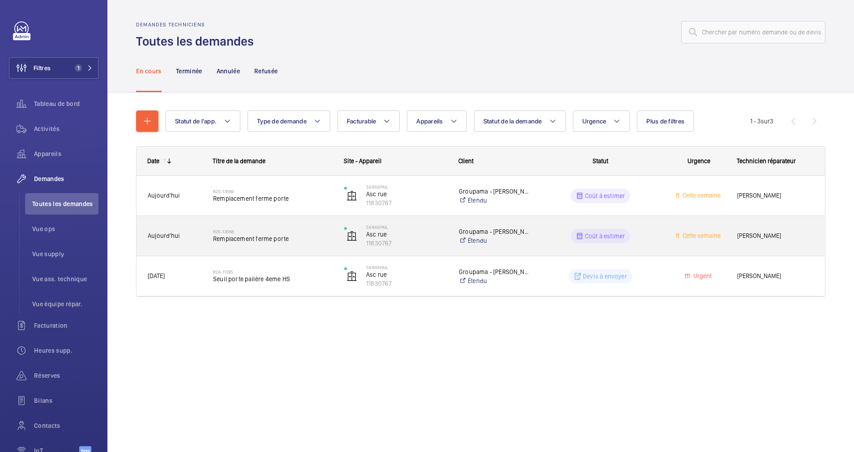
click at [545, 238] on wm-front-pills-cell "Coût à estimer" at bounding box center [600, 236] width 119 height 14
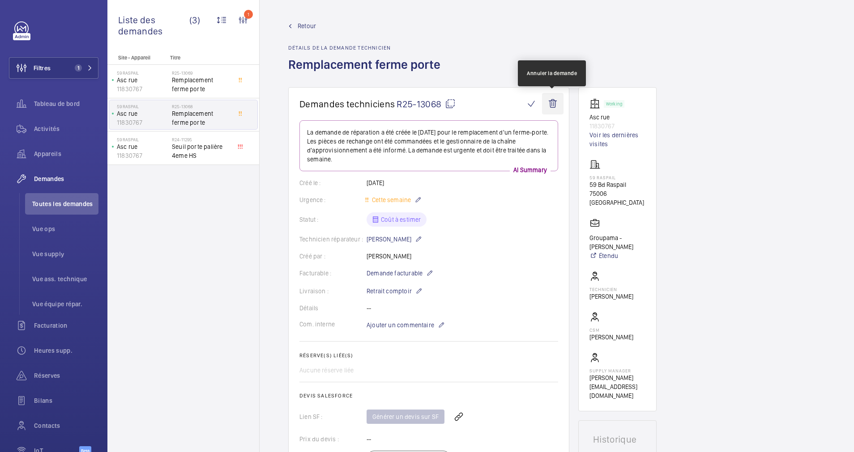
click at [558, 103] on wm-front-icon-button at bounding box center [552, 103] width 21 height 21
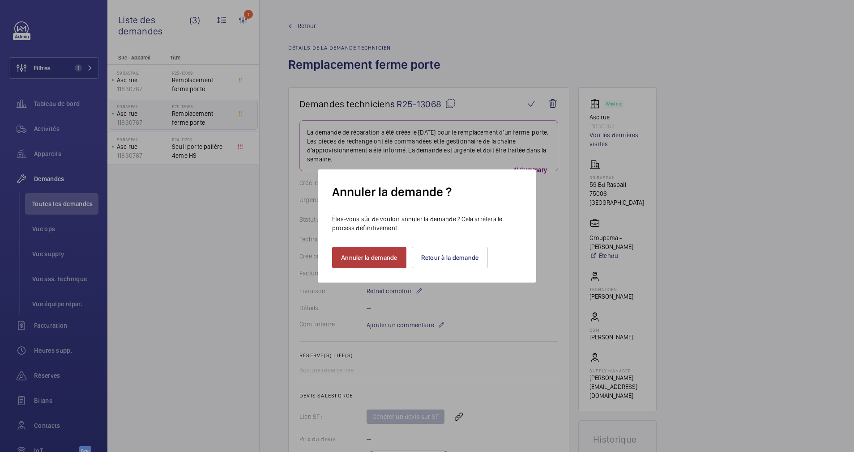
click at [394, 260] on button "Annuler la demande" at bounding box center [369, 257] width 74 height 21
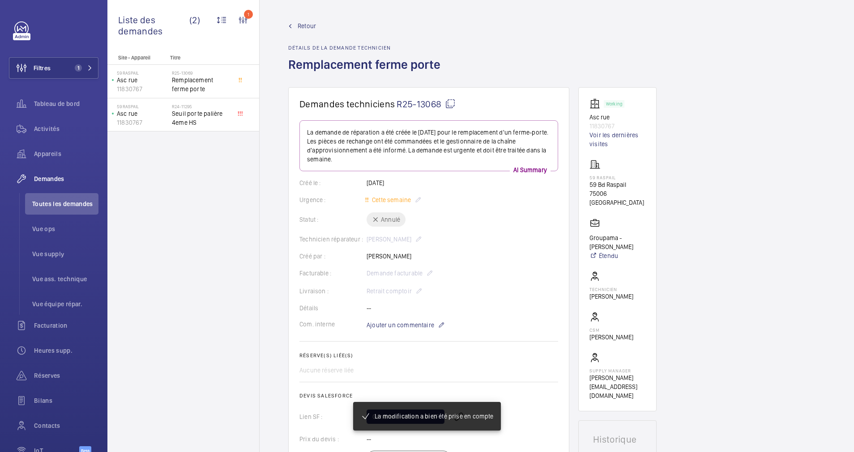
click at [305, 27] on span "Retour" at bounding box center [307, 25] width 18 height 9
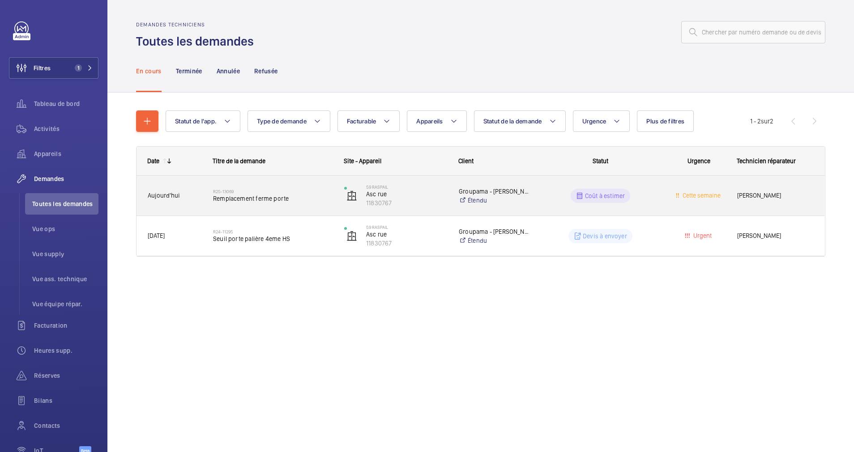
click at [539, 196] on div "Coût à estimer" at bounding box center [595, 196] width 130 height 32
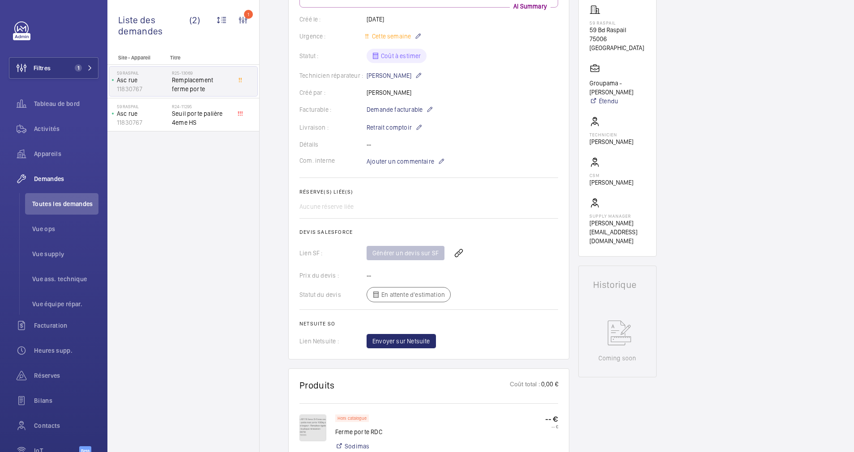
scroll to position [143, 0]
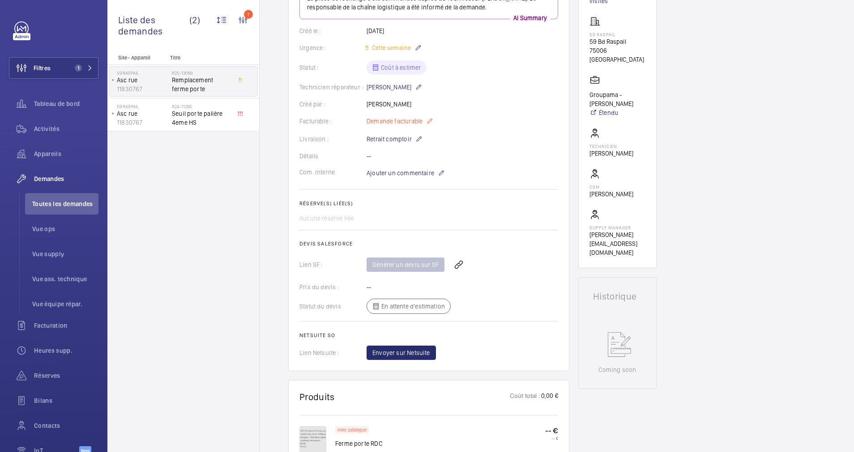
click at [429, 122] on mat-icon at bounding box center [429, 121] width 7 height 11
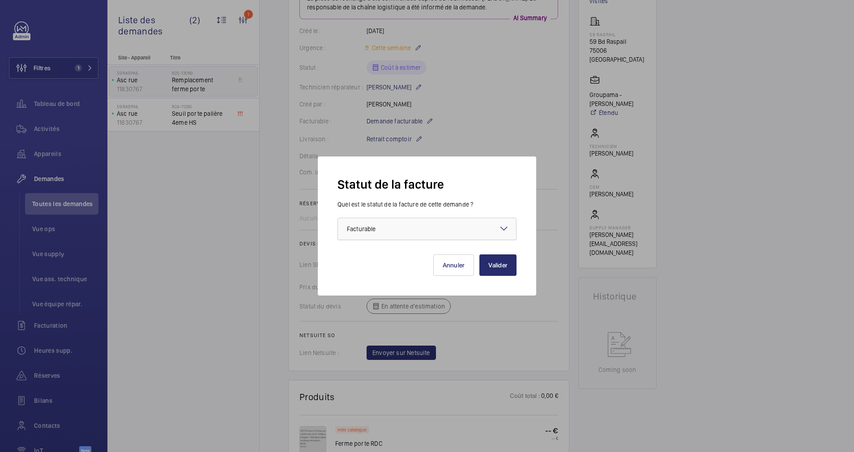
click at [467, 232] on div at bounding box center [427, 228] width 178 height 21
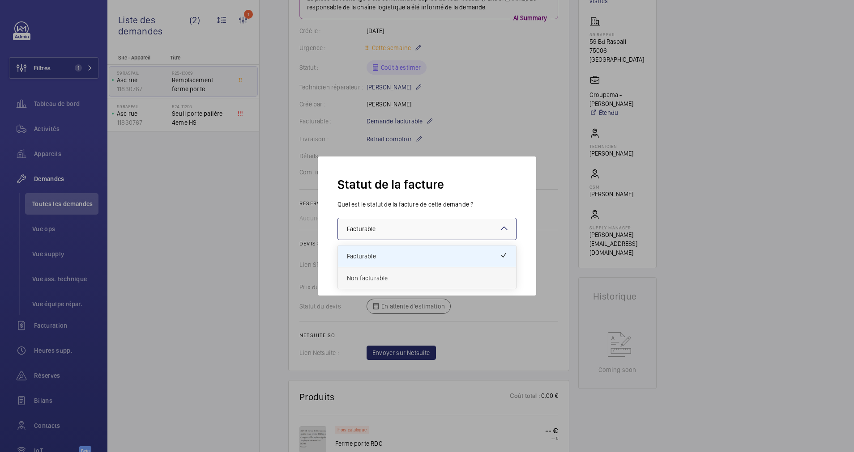
click at [391, 280] on span "Non facturable" at bounding box center [427, 278] width 160 height 9
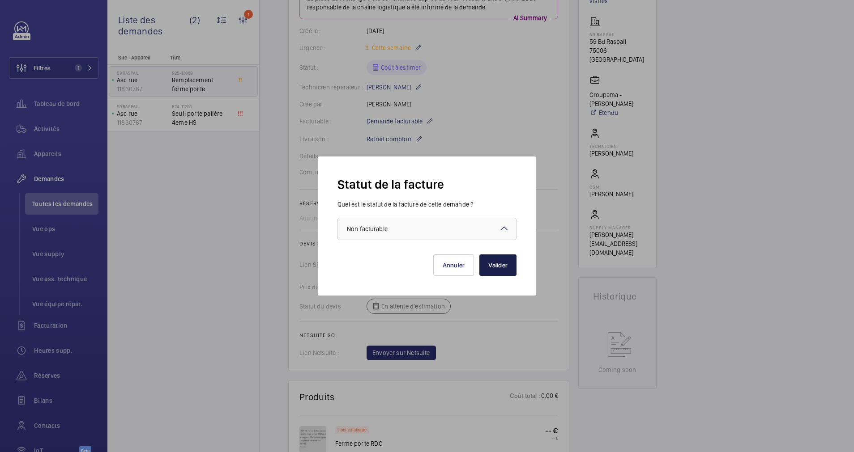
click at [490, 262] on button "Valider" at bounding box center [497, 265] width 37 height 21
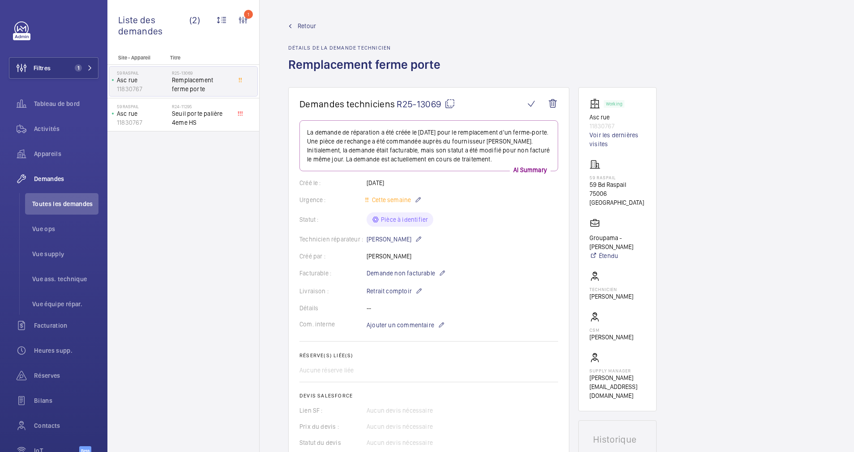
click at [303, 25] on span "Retour" at bounding box center [307, 25] width 18 height 9
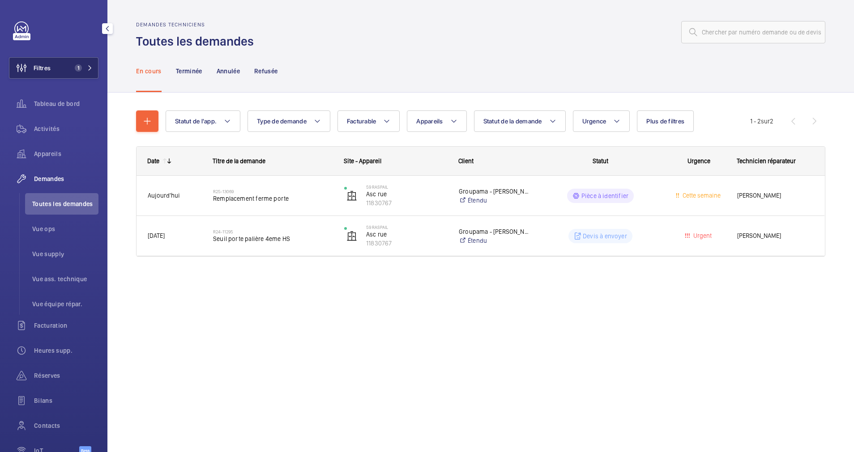
click at [78, 68] on span "1" at bounding box center [78, 67] width 7 height 7
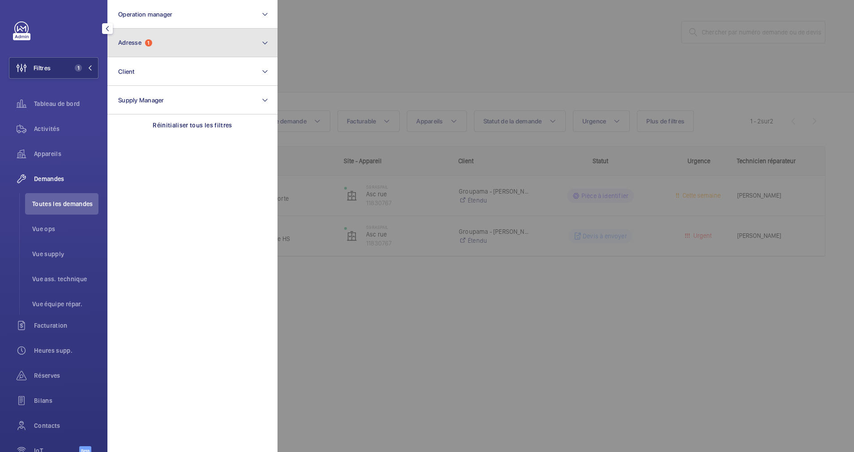
click at [196, 47] on button "Adresse 1" at bounding box center [192, 43] width 170 height 29
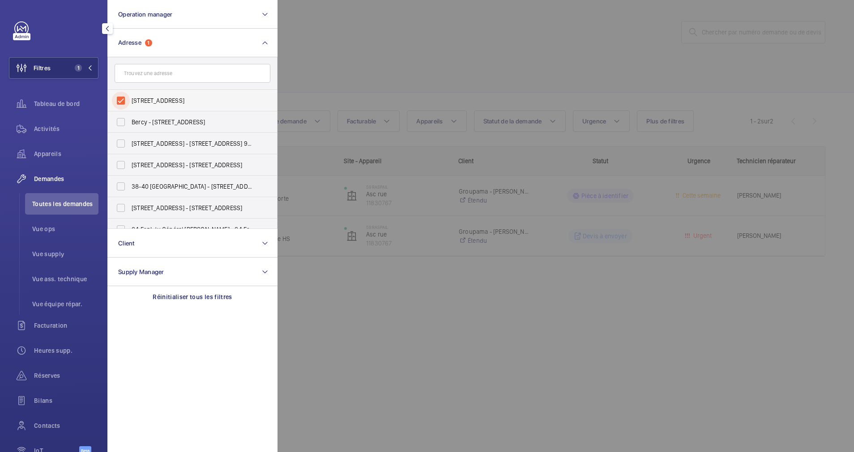
drag, startPoint x: 117, startPoint y: 97, endPoint x: 132, endPoint y: 94, distance: 15.0
click at [119, 96] on input "[STREET_ADDRESS]" at bounding box center [121, 101] width 18 height 18
checkbox input "false"
click at [180, 77] on input "text" at bounding box center [193, 73] width 156 height 19
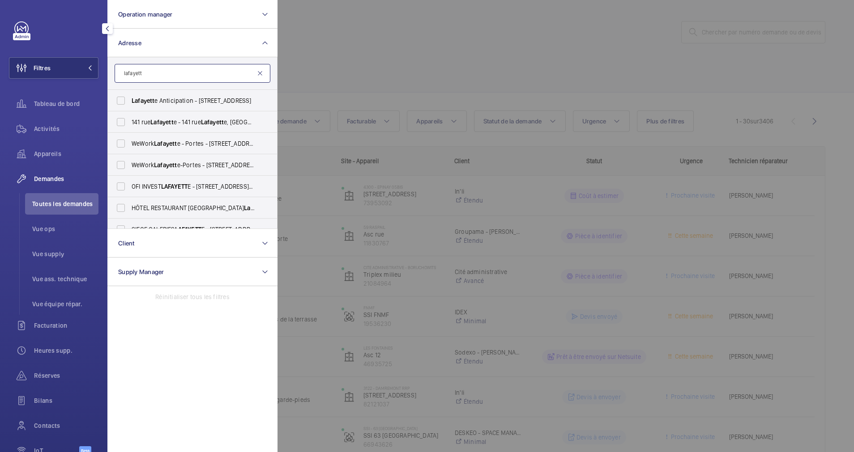
type input "lafayett"
click at [260, 74] on mat-icon at bounding box center [259, 73] width 7 height 7
click at [307, 69] on div at bounding box center [704, 226] width 854 height 452
